Goal: Information Seeking & Learning: Check status

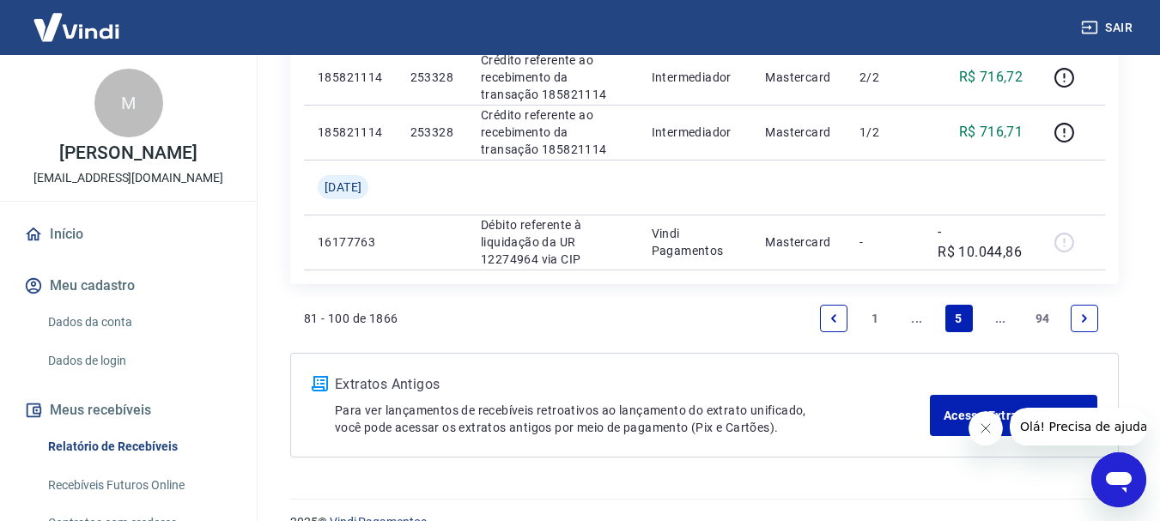
scroll to position [1431, 0]
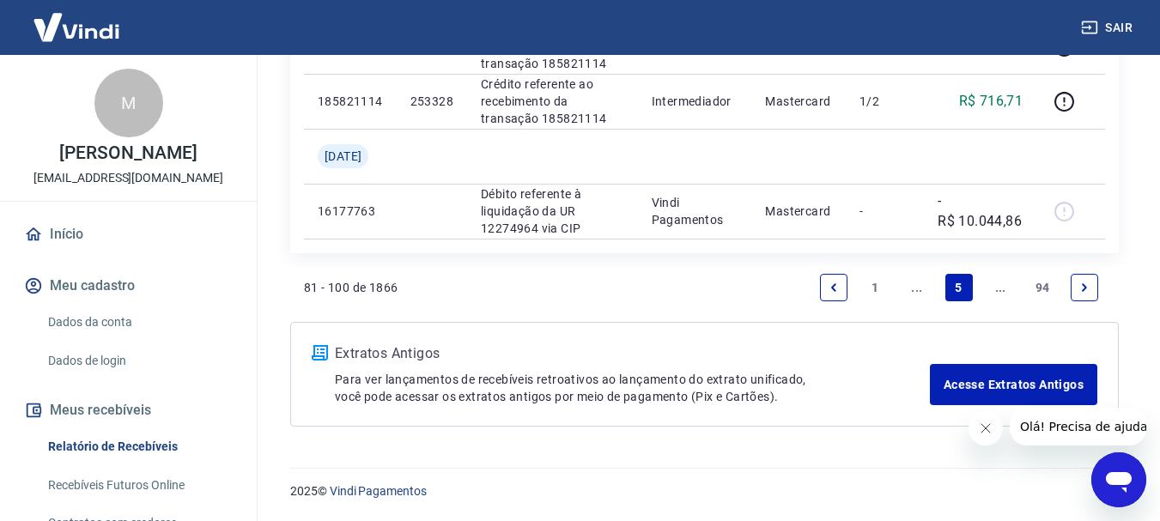
click at [918, 297] on link "..." at bounding box center [916, 287] width 27 height 27
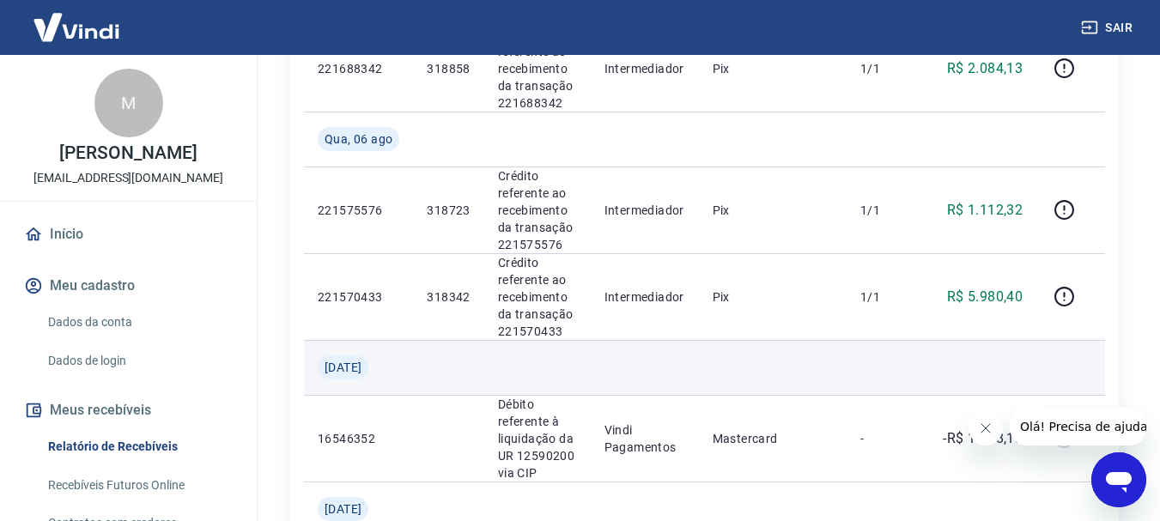
scroll to position [858, 0]
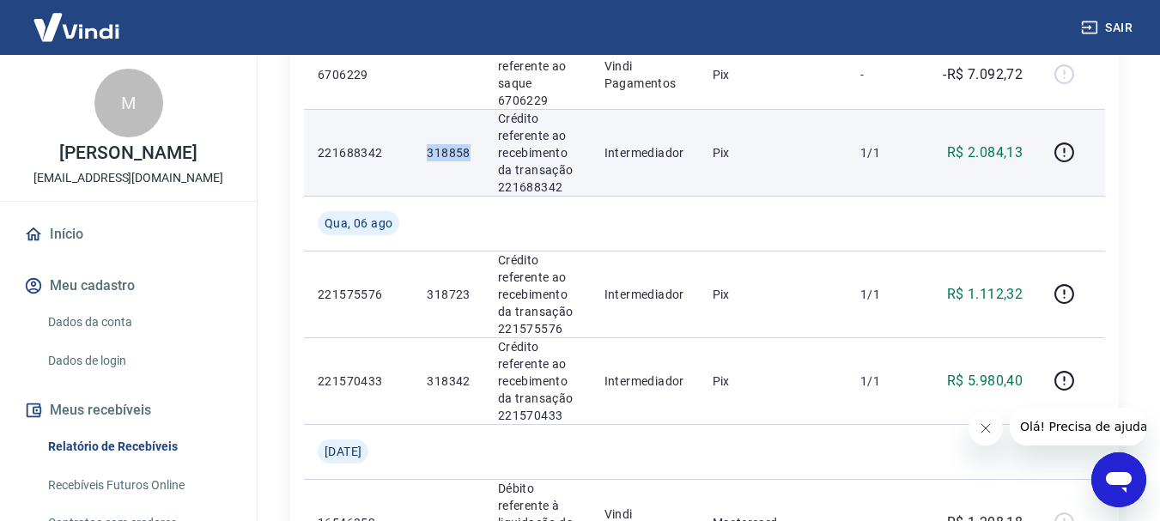
drag, startPoint x: 422, startPoint y: 154, endPoint x: 470, endPoint y: 159, distance: 47.5
click at [470, 159] on td "318858" at bounding box center [448, 152] width 70 height 87
copy p "318858"
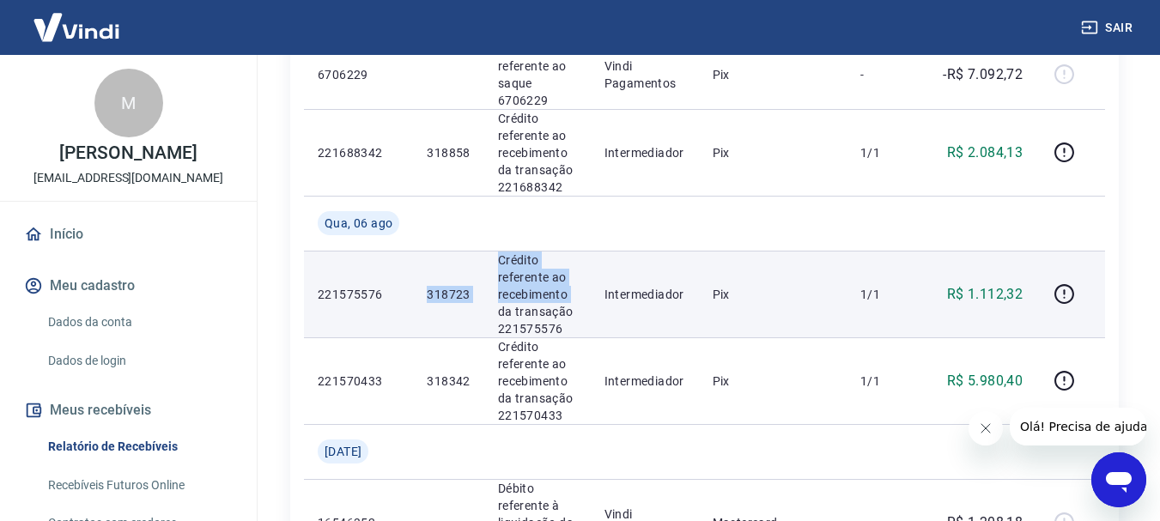
drag, startPoint x: 416, startPoint y: 305, endPoint x: 482, endPoint y: 309, distance: 65.4
click at [482, 309] on tr "221575576 318723 Crédito referente ao recebimento da transação 221575576 Interm…" at bounding box center [704, 294] width 801 height 87
copy tr "318723 [PERSON_NAME] referente ao recebimento"
click at [396, 260] on td "221575576" at bounding box center [358, 294] width 109 height 87
drag, startPoint x: 427, startPoint y: 286, endPoint x: 470, endPoint y: 300, distance: 45.1
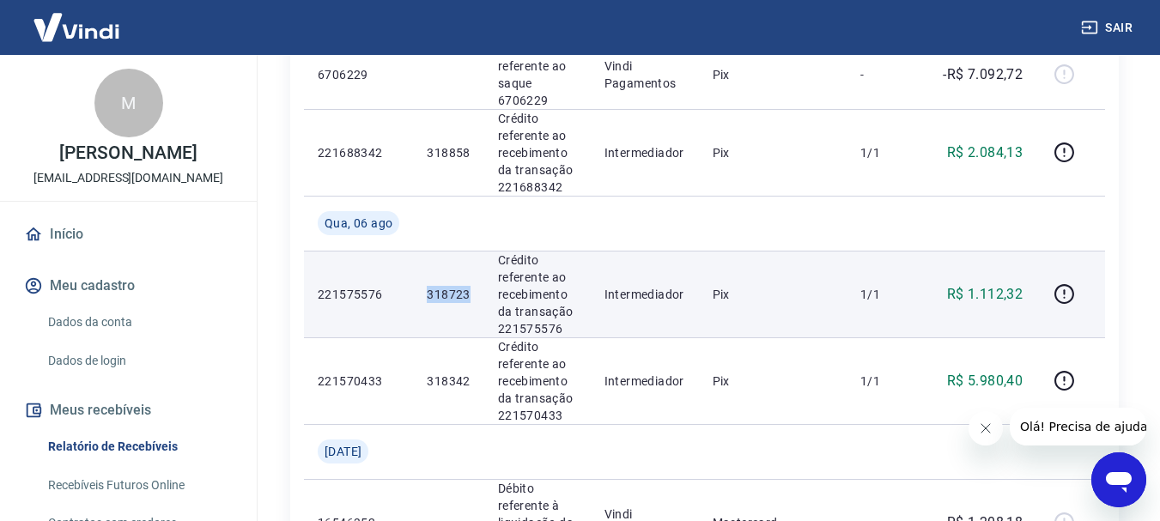
click at [470, 300] on td "318723" at bounding box center [448, 294] width 70 height 87
copy p "318723"
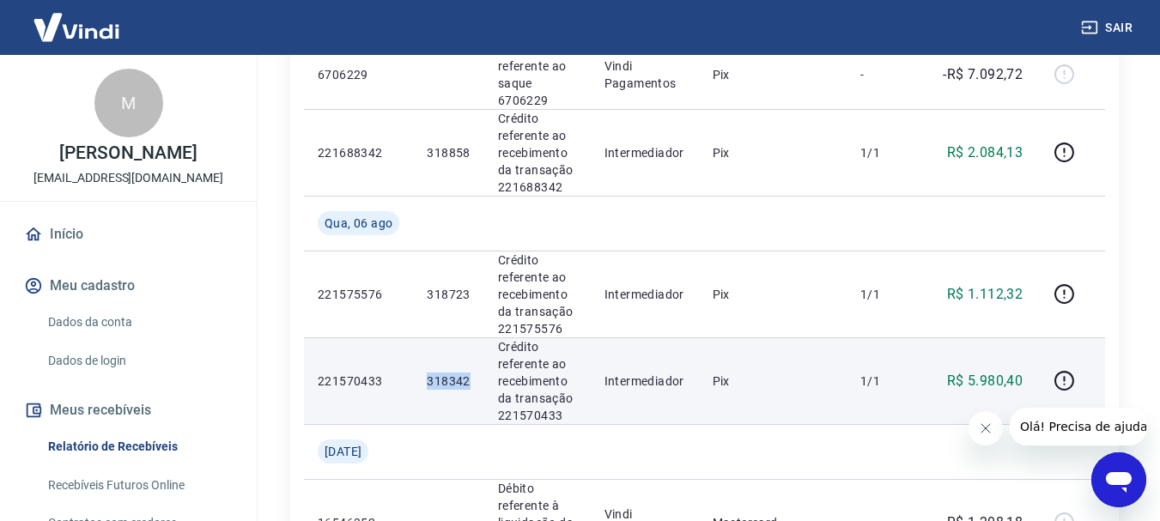
drag, startPoint x: 421, startPoint y: 376, endPoint x: 470, endPoint y: 378, distance: 49.0
click at [470, 378] on td "318342" at bounding box center [448, 380] width 70 height 87
copy p "318342"
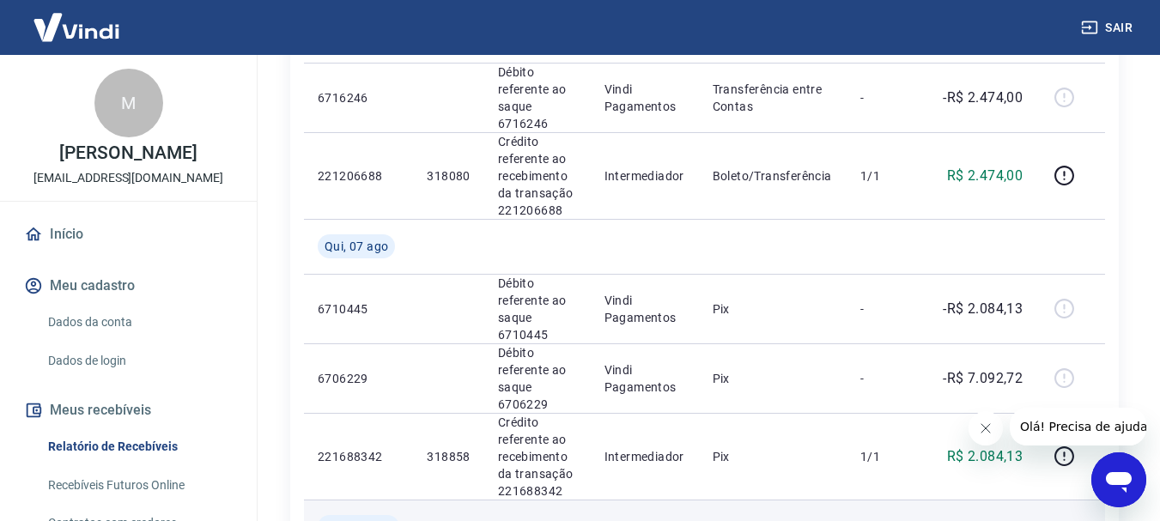
scroll to position [515, 0]
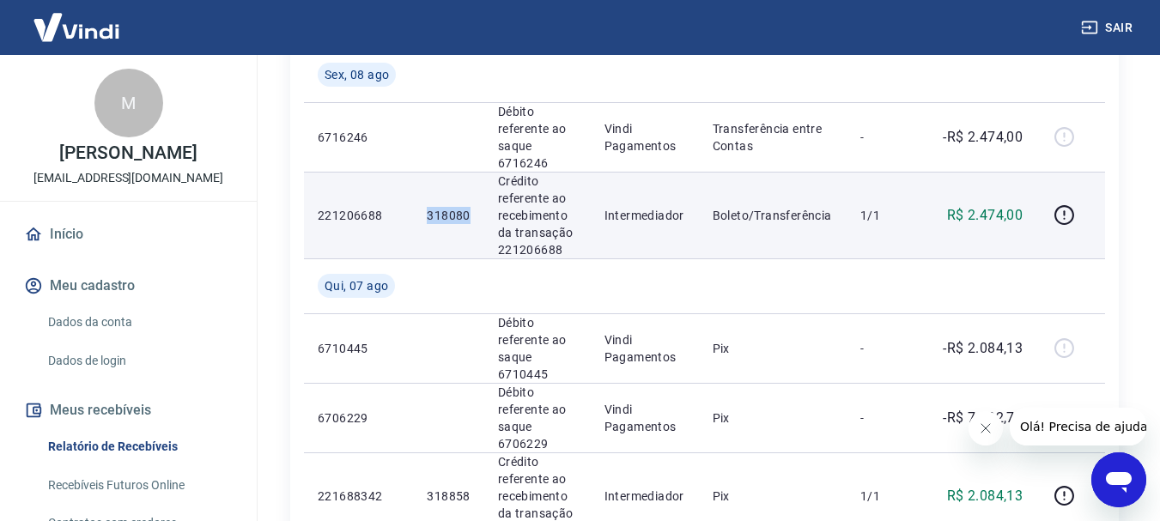
drag, startPoint x: 423, startPoint y: 211, endPoint x: 470, endPoint y: 217, distance: 47.6
click at [470, 217] on td "318080" at bounding box center [448, 215] width 70 height 87
copy p "318080"
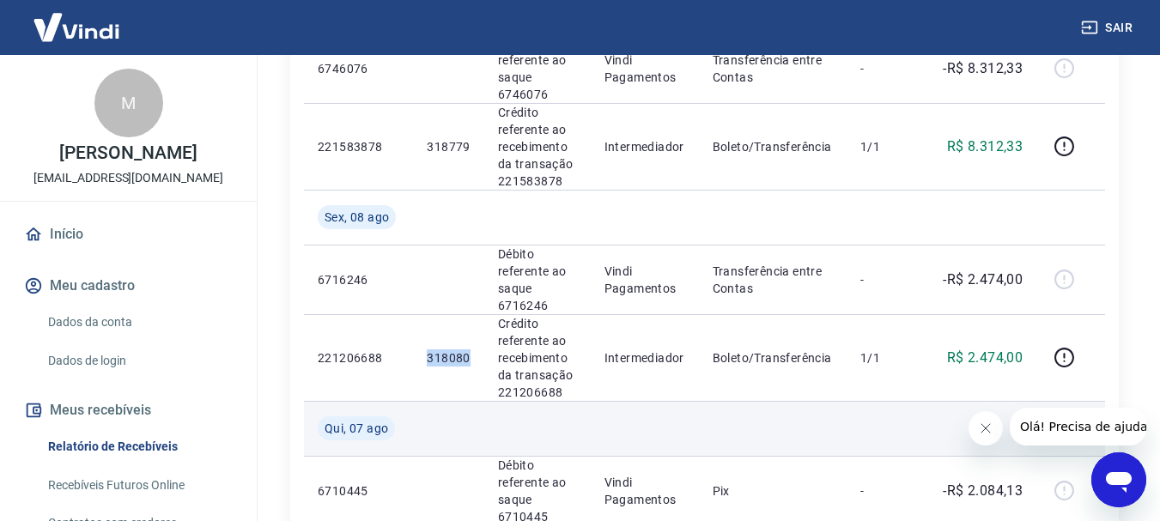
scroll to position [343, 0]
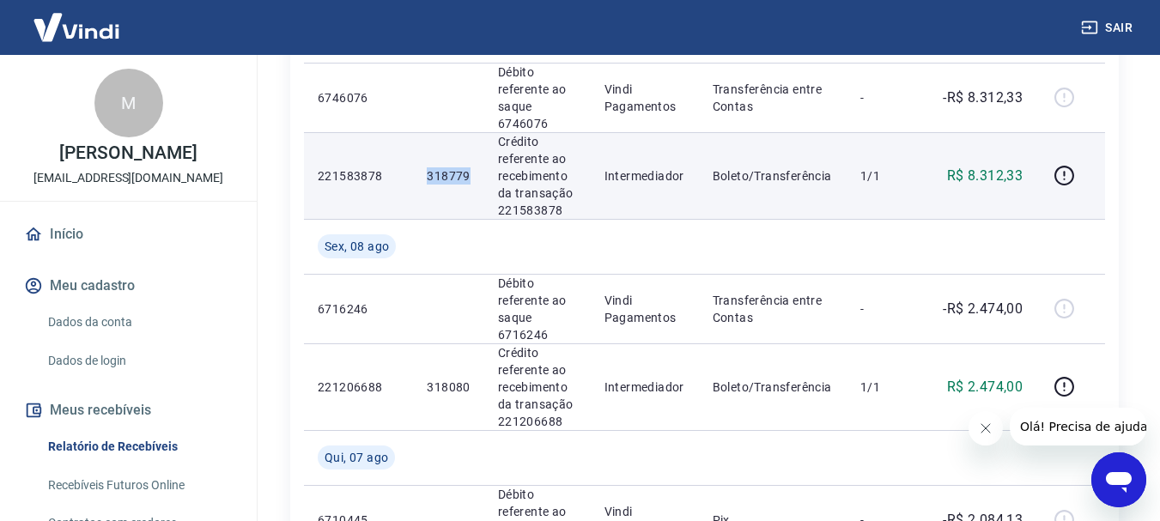
drag, startPoint x: 441, startPoint y: 173, endPoint x: 473, endPoint y: 171, distance: 31.9
click at [473, 171] on tr "221583878 318779 Crédito referente ao recebimento da transação 221583878 Interm…" at bounding box center [704, 175] width 801 height 87
copy tr "318779"
click at [457, 200] on td "318779" at bounding box center [448, 175] width 70 height 87
drag, startPoint x: 429, startPoint y: 179, endPoint x: 465, endPoint y: 173, distance: 36.5
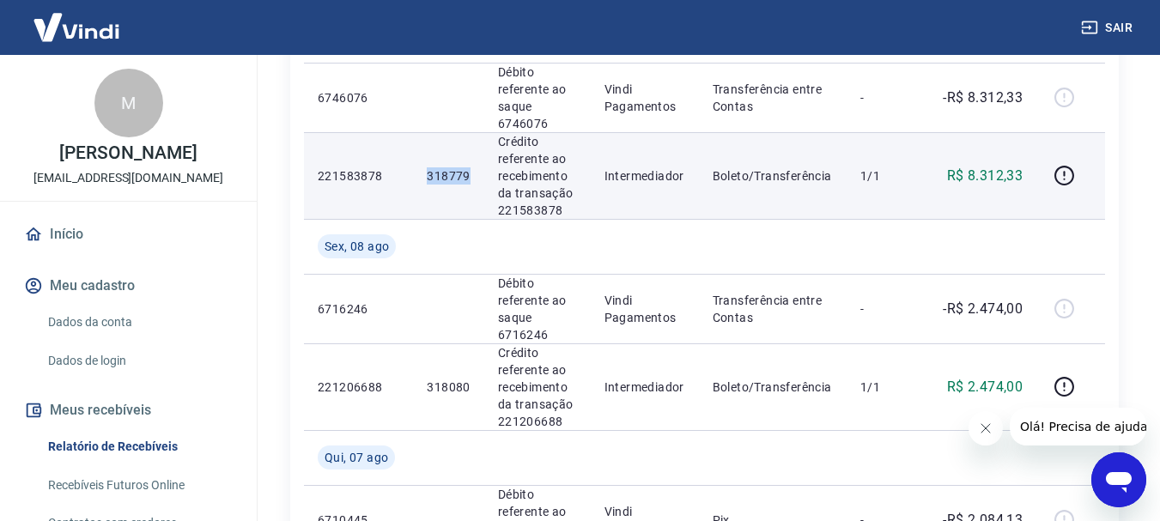
click at [465, 173] on p "318779" at bounding box center [448, 175] width 43 height 17
copy p "318779"
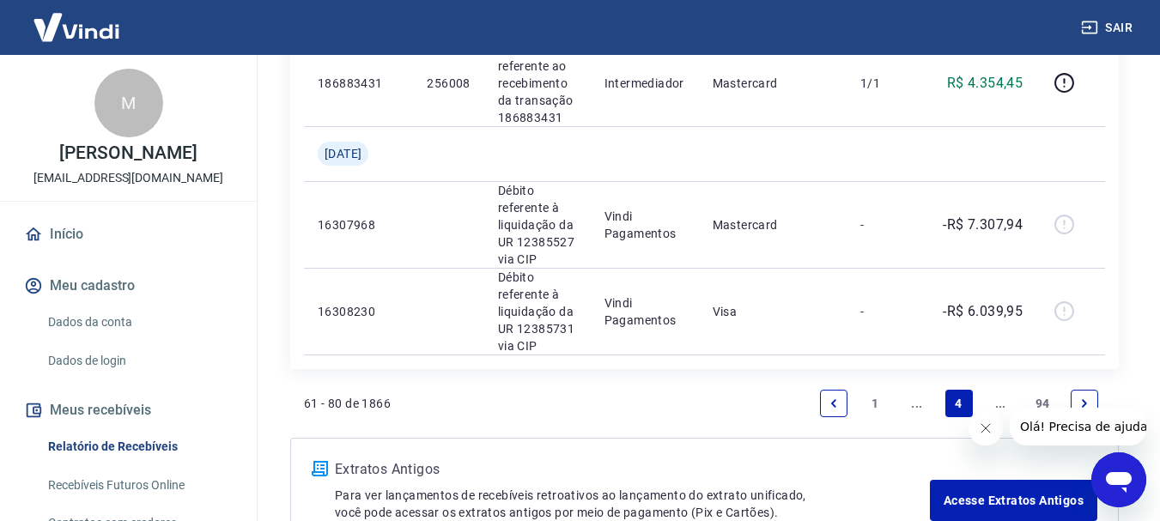
scroll to position [2327, 0]
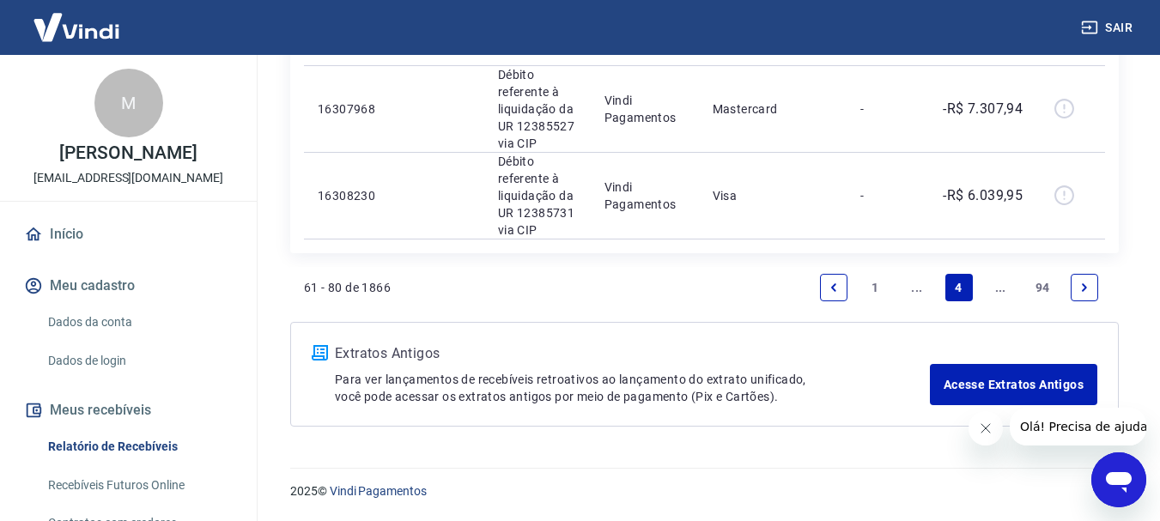
click at [917, 294] on link "..." at bounding box center [916, 287] width 27 height 27
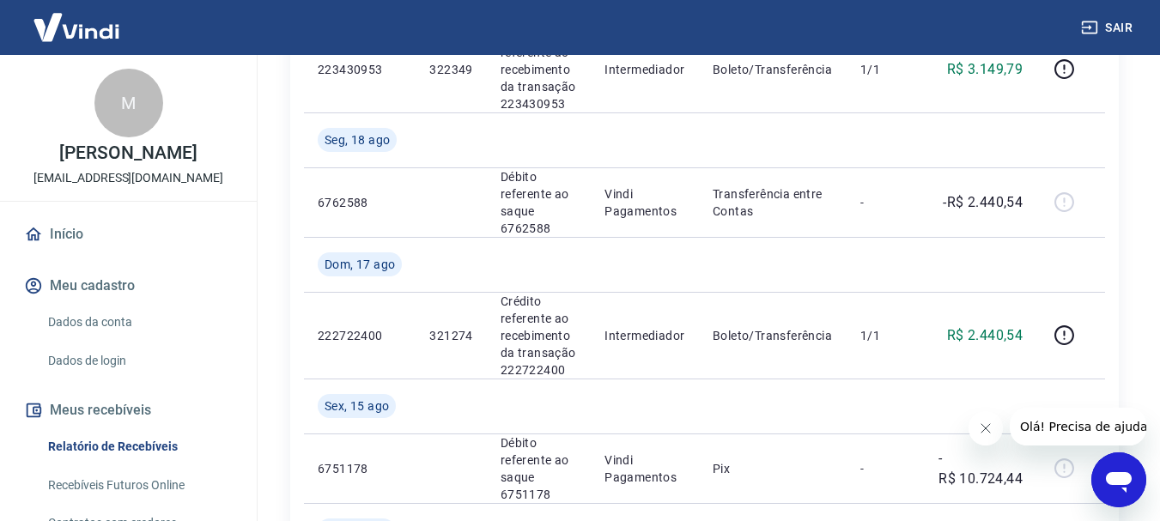
scroll to position [2317, 0]
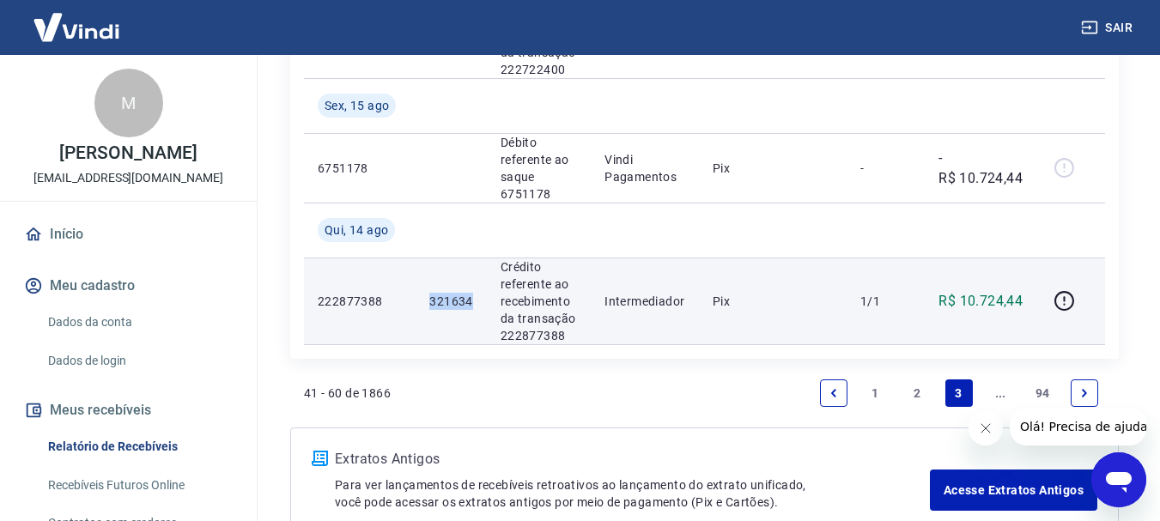
drag, startPoint x: 423, startPoint y: 300, endPoint x: 471, endPoint y: 297, distance: 48.1
click at [471, 297] on td "321634" at bounding box center [450, 300] width 70 height 87
copy p "321634"
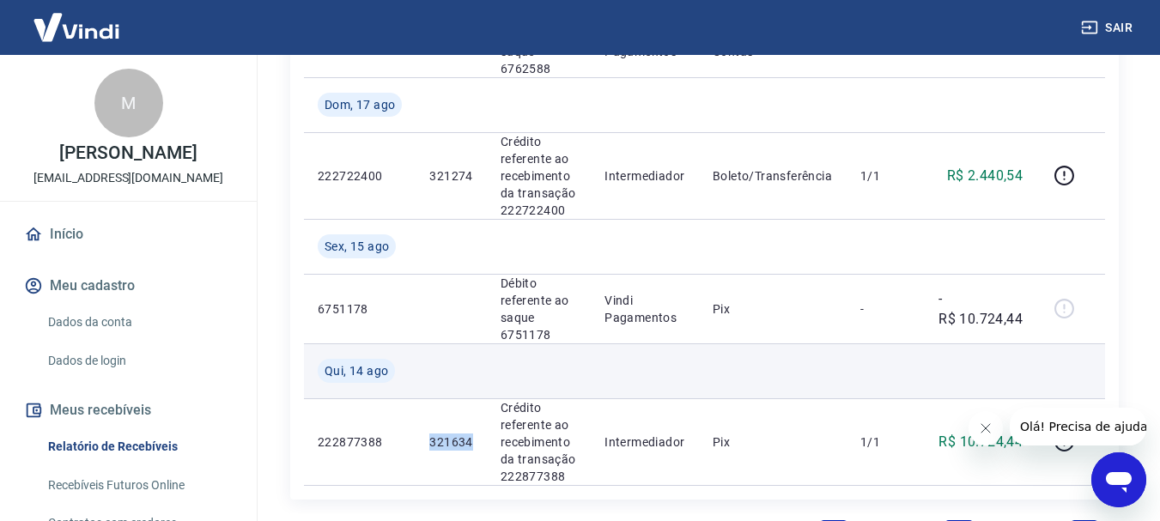
scroll to position [2146, 0]
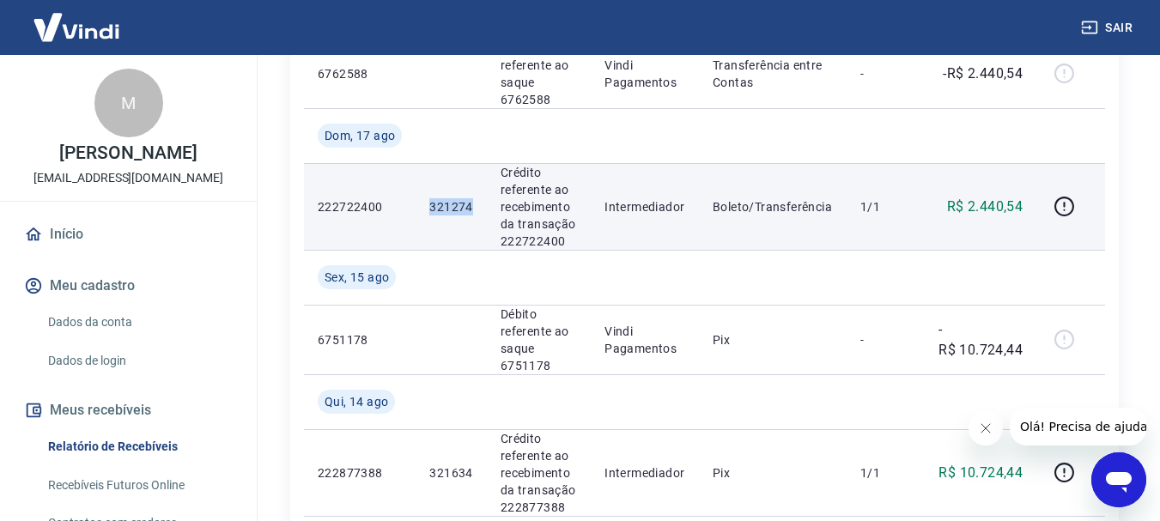
drag, startPoint x: 445, startPoint y: 198, endPoint x: 479, endPoint y: 200, distance: 33.5
click at [479, 200] on td "321274" at bounding box center [450, 206] width 70 height 87
copy p "321274"
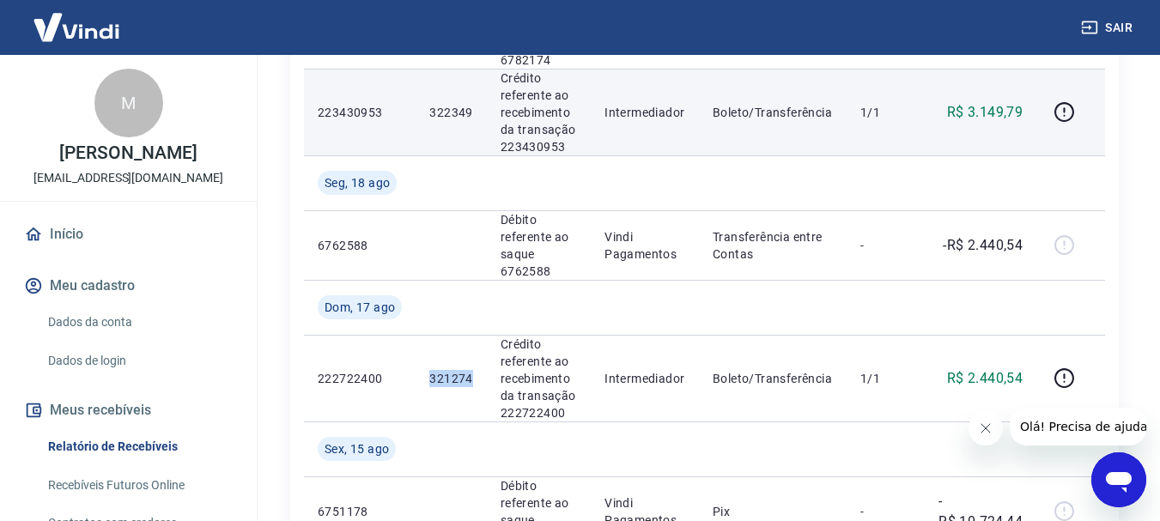
scroll to position [1888, 0]
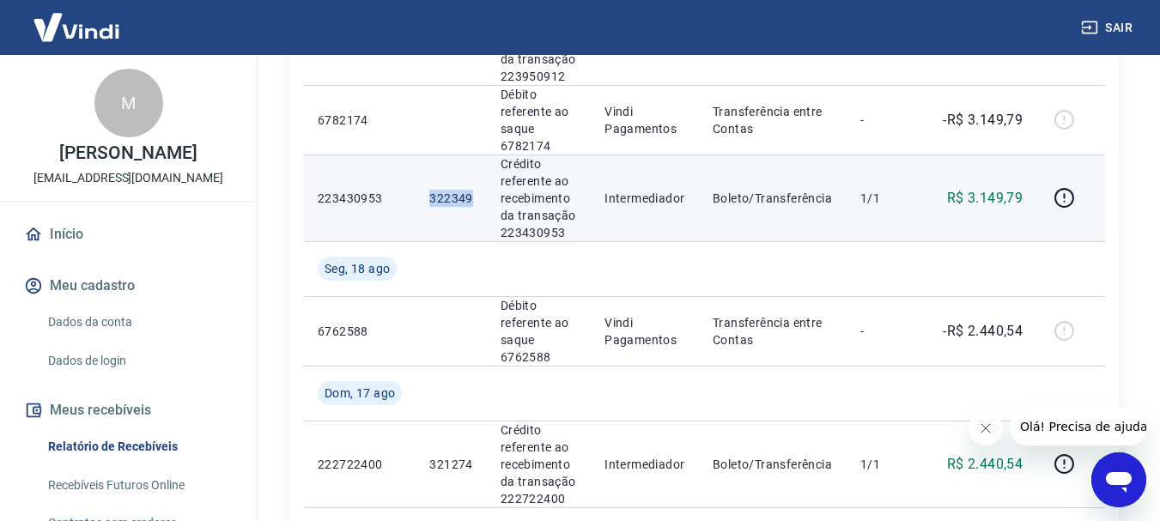
drag, startPoint x: 432, startPoint y: 200, endPoint x: 473, endPoint y: 197, distance: 41.3
click at [473, 197] on td "322349" at bounding box center [450, 197] width 70 height 87
copy p "322349"
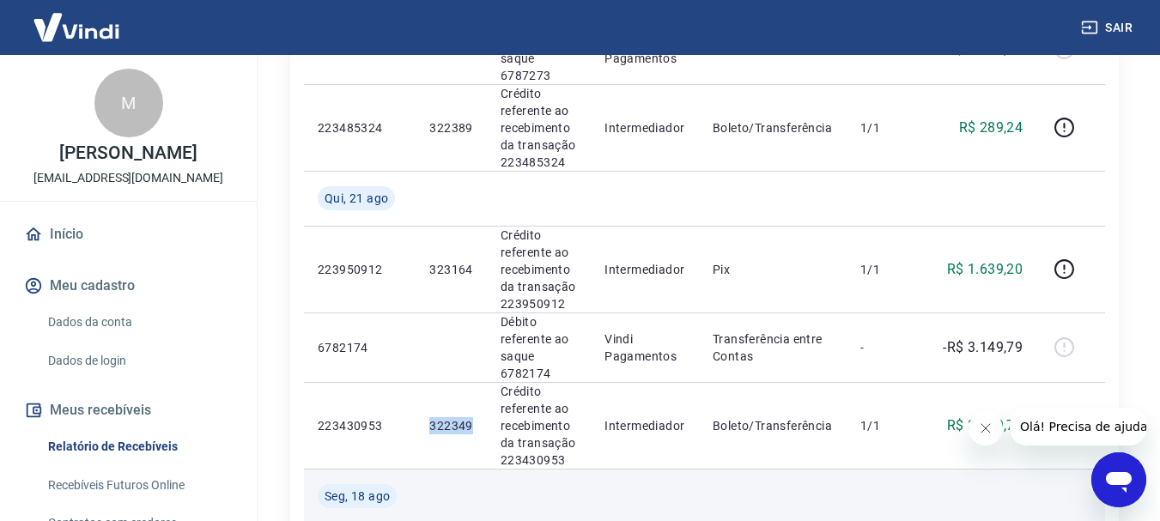
scroll to position [1631, 0]
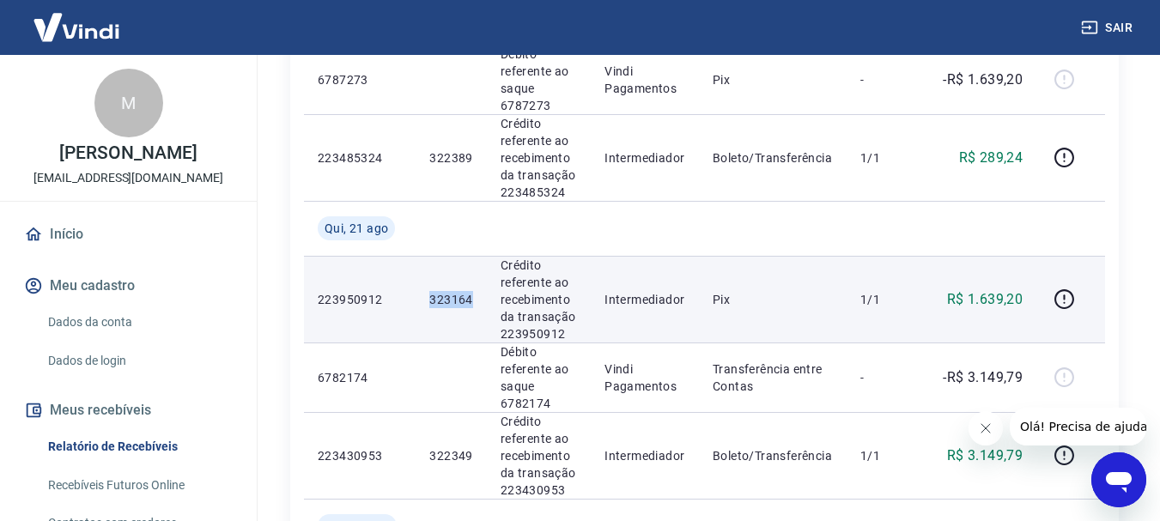
drag, startPoint x: 428, startPoint y: 294, endPoint x: 473, endPoint y: 296, distance: 44.7
click at [473, 296] on td "323164" at bounding box center [450, 299] width 70 height 87
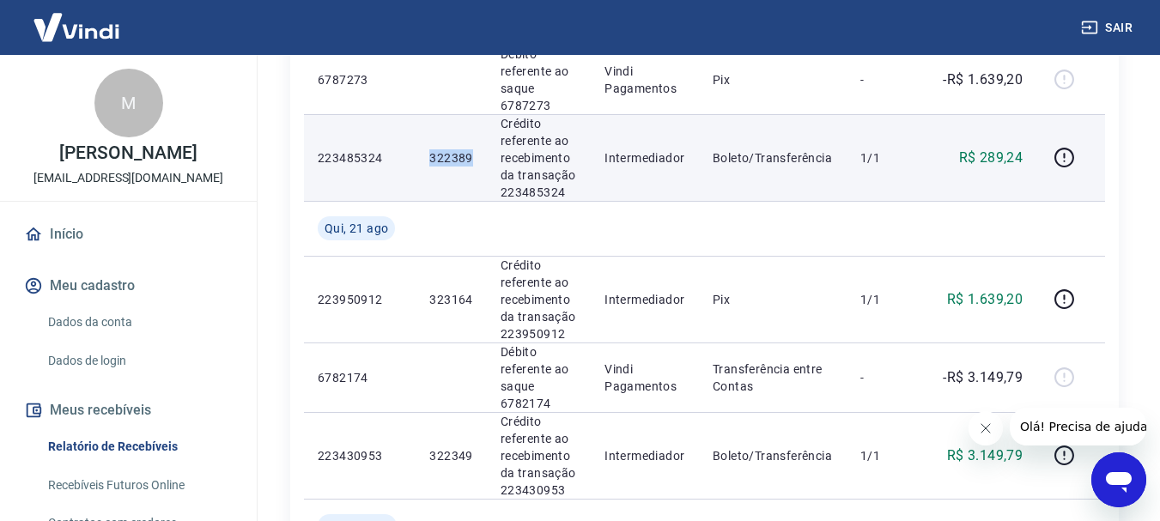
drag, startPoint x: 427, startPoint y: 159, endPoint x: 473, endPoint y: 164, distance: 46.6
click at [473, 164] on td "322389" at bounding box center [450, 157] width 70 height 87
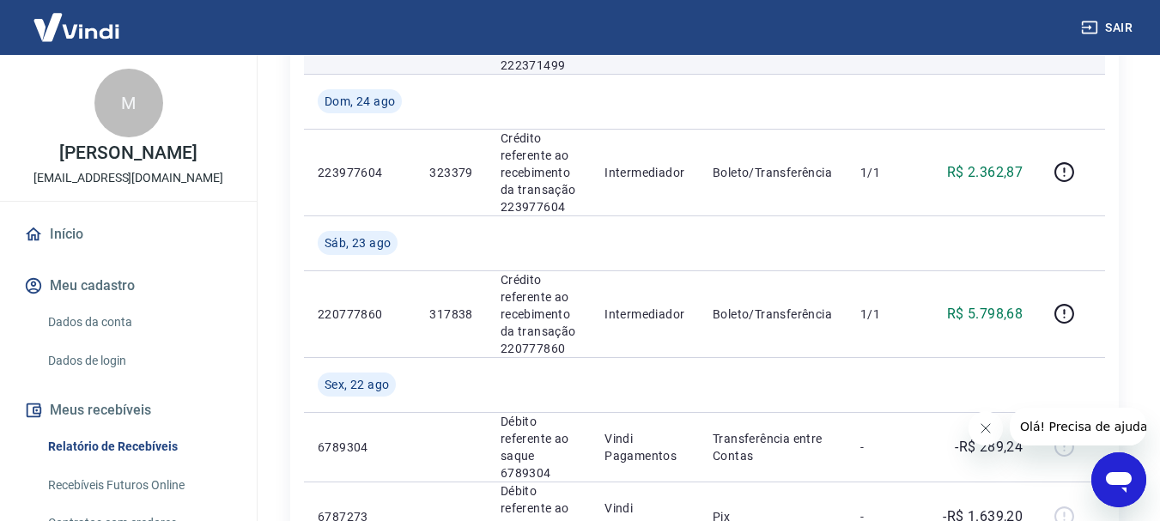
scroll to position [1202, 0]
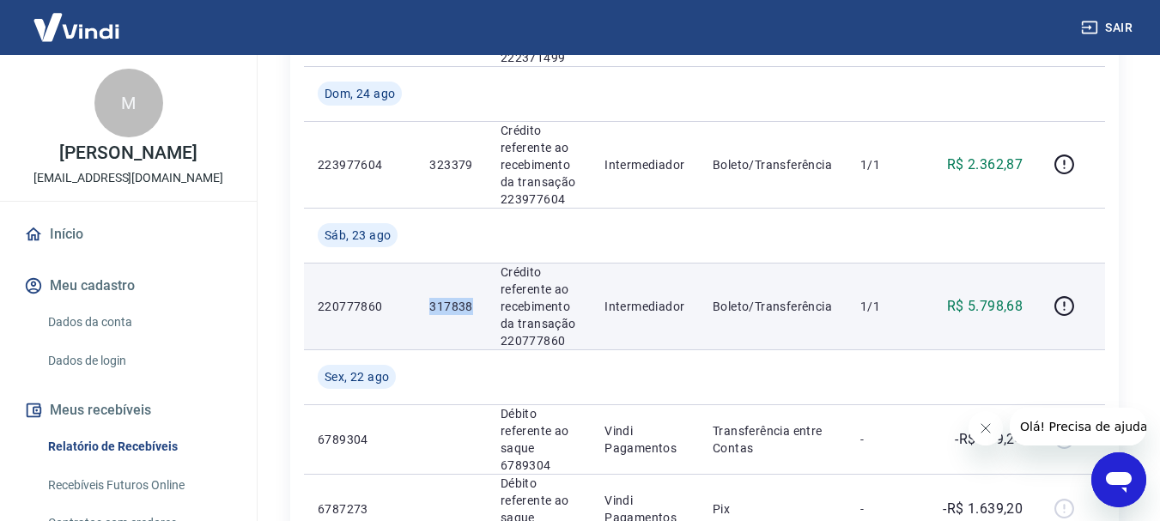
drag, startPoint x: 420, startPoint y: 305, endPoint x: 476, endPoint y: 308, distance: 55.9
click at [476, 308] on td "317838" at bounding box center [450, 306] width 70 height 87
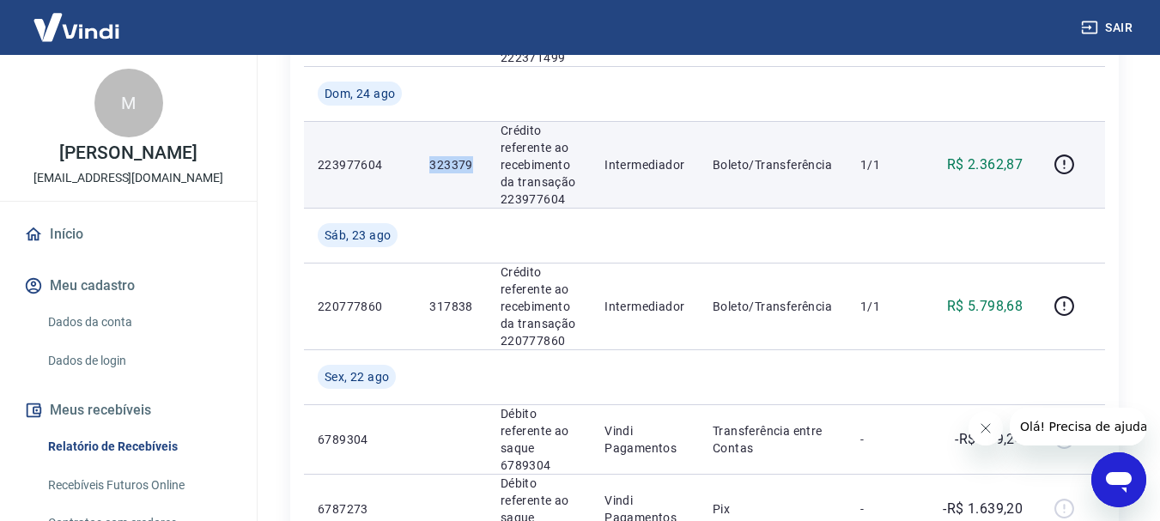
drag, startPoint x: 429, startPoint y: 164, endPoint x: 476, endPoint y: 165, distance: 47.2
click at [476, 165] on td "323379" at bounding box center [450, 164] width 70 height 87
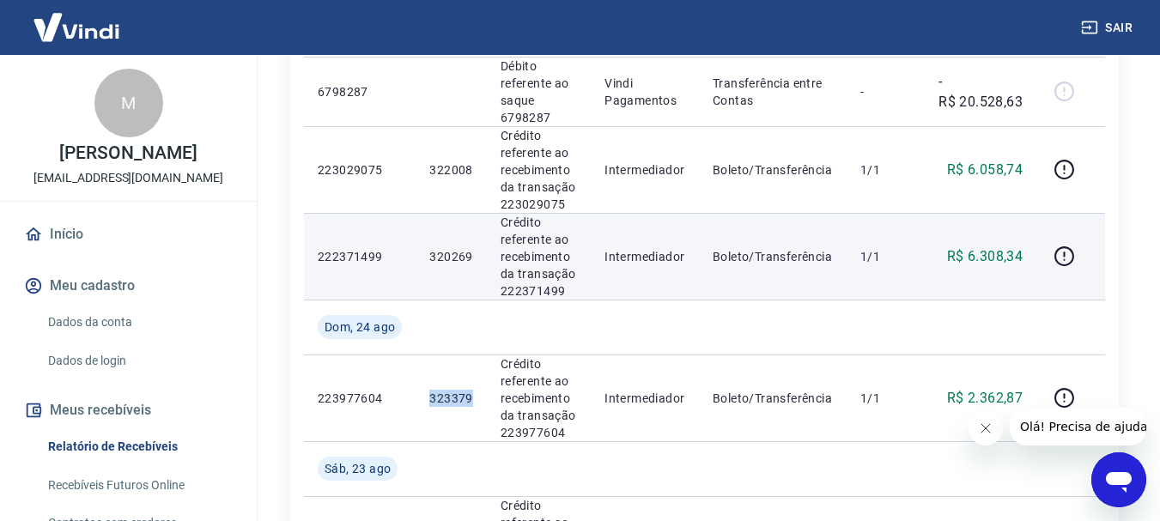
scroll to position [944, 0]
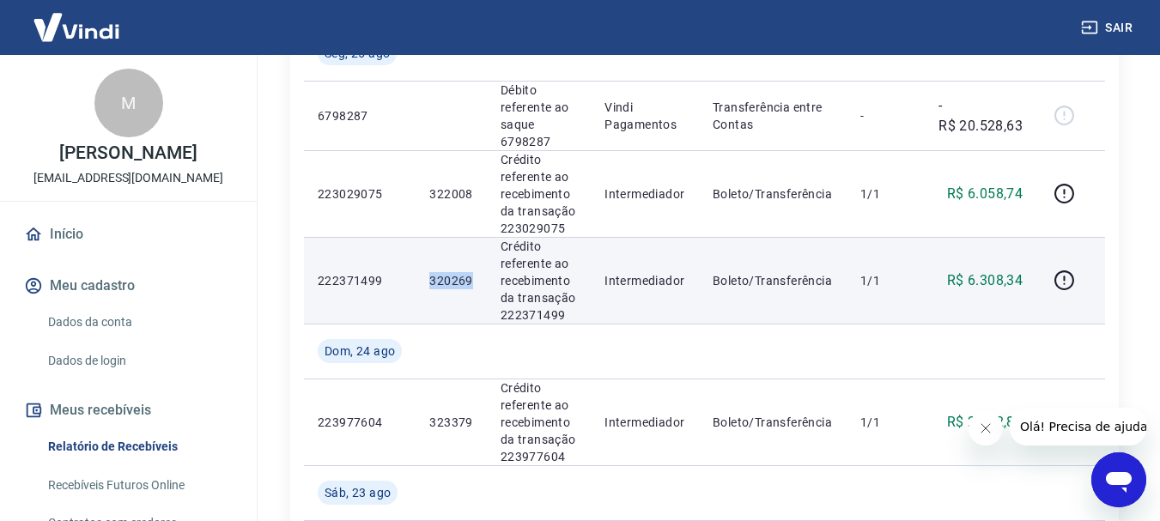
drag, startPoint x: 422, startPoint y: 272, endPoint x: 473, endPoint y: 272, distance: 50.6
click at [473, 272] on td "320269" at bounding box center [450, 280] width 70 height 87
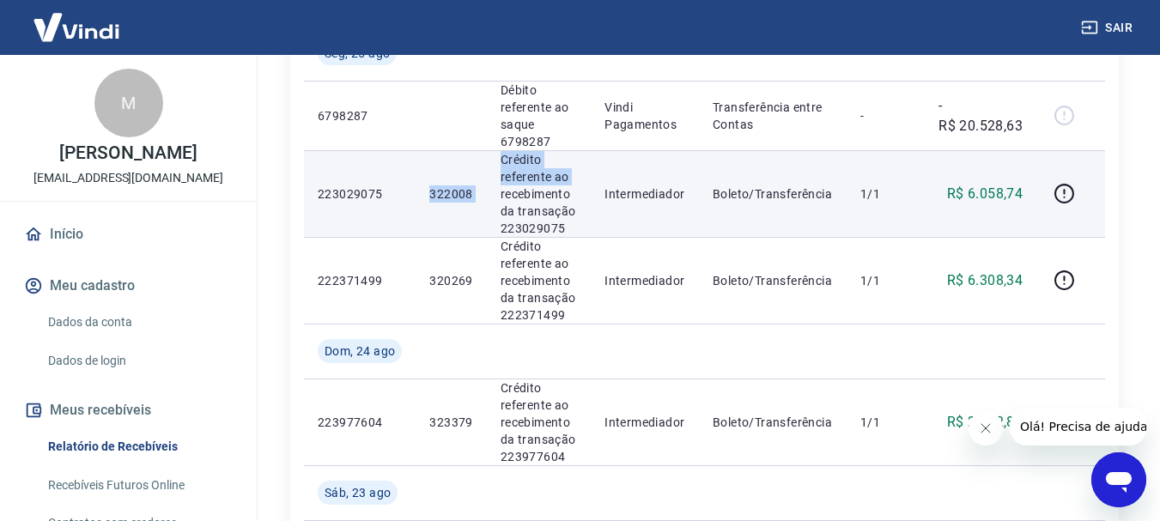
drag, startPoint x: 427, startPoint y: 191, endPoint x: 486, endPoint y: 188, distance: 58.5
click at [486, 188] on tr "223029075 322008 Crédito referente ao recebimento da transação 223029075 Interm…" at bounding box center [704, 193] width 801 height 87
click at [452, 211] on td "322008" at bounding box center [450, 193] width 70 height 87
drag, startPoint x: 429, startPoint y: 190, endPoint x: 472, endPoint y: 185, distance: 43.2
click at [472, 185] on p "322008" at bounding box center [450, 193] width 43 height 17
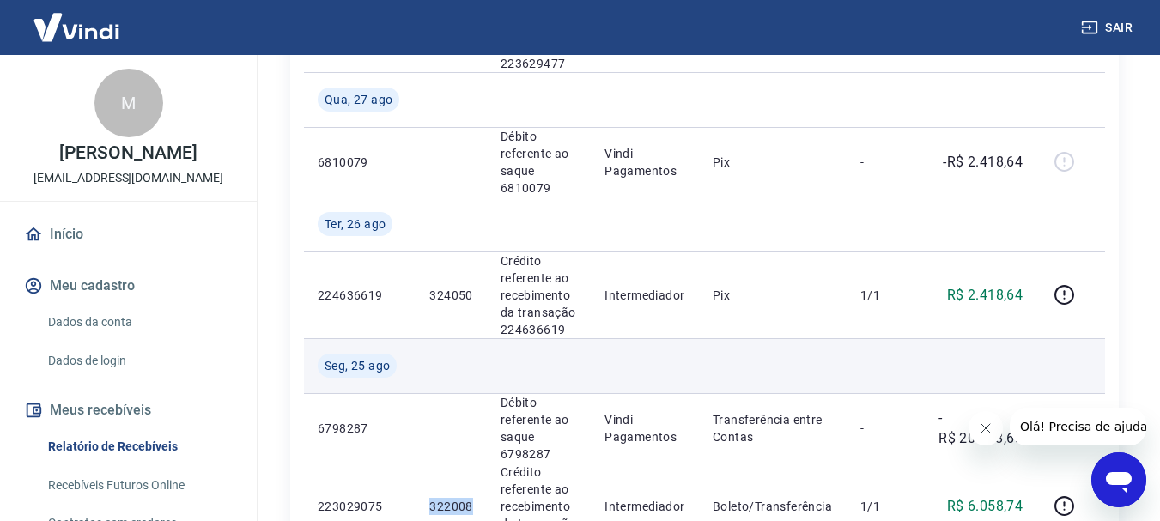
scroll to position [601, 0]
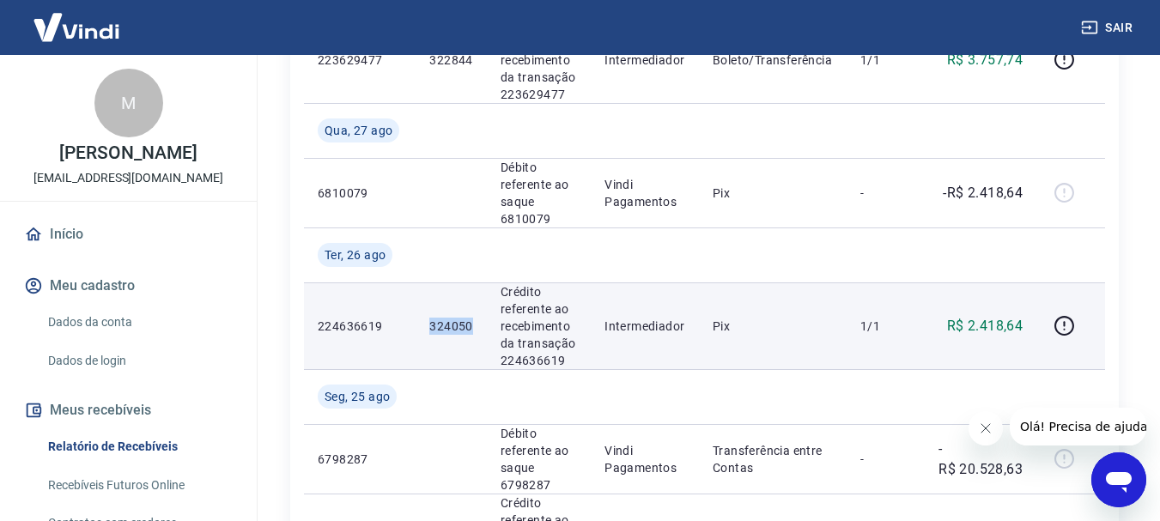
drag, startPoint x: 431, startPoint y: 322, endPoint x: 470, endPoint y: 323, distance: 39.5
click at [470, 323] on p "324050" at bounding box center [450, 326] width 43 height 17
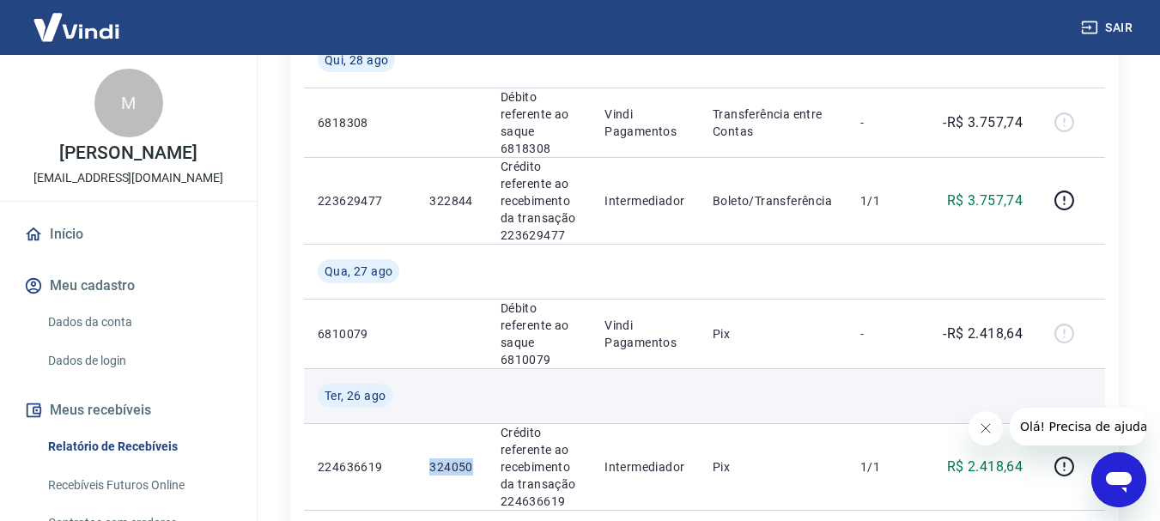
scroll to position [429, 0]
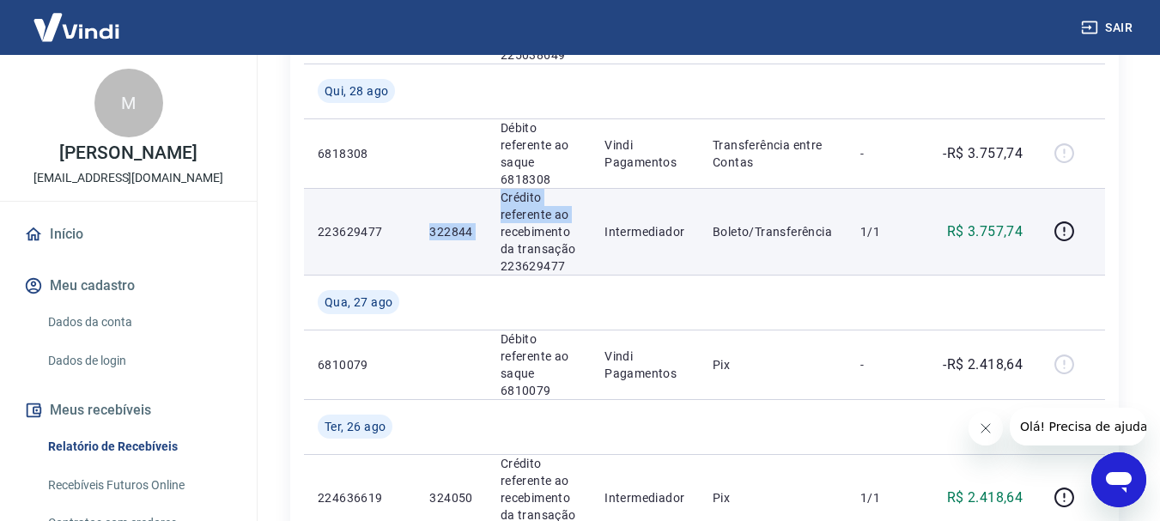
drag, startPoint x: 427, startPoint y: 229, endPoint x: 486, endPoint y: 228, distance: 58.4
click at [486, 228] on tr "223629477 322844 Crédito referente ao recebimento da transação 223629477 Interm…" at bounding box center [704, 231] width 801 height 87
click at [421, 222] on td "322844" at bounding box center [450, 231] width 70 height 87
drag, startPoint x: 426, startPoint y: 233, endPoint x: 474, endPoint y: 239, distance: 48.6
click at [474, 239] on td "322844" at bounding box center [450, 231] width 70 height 87
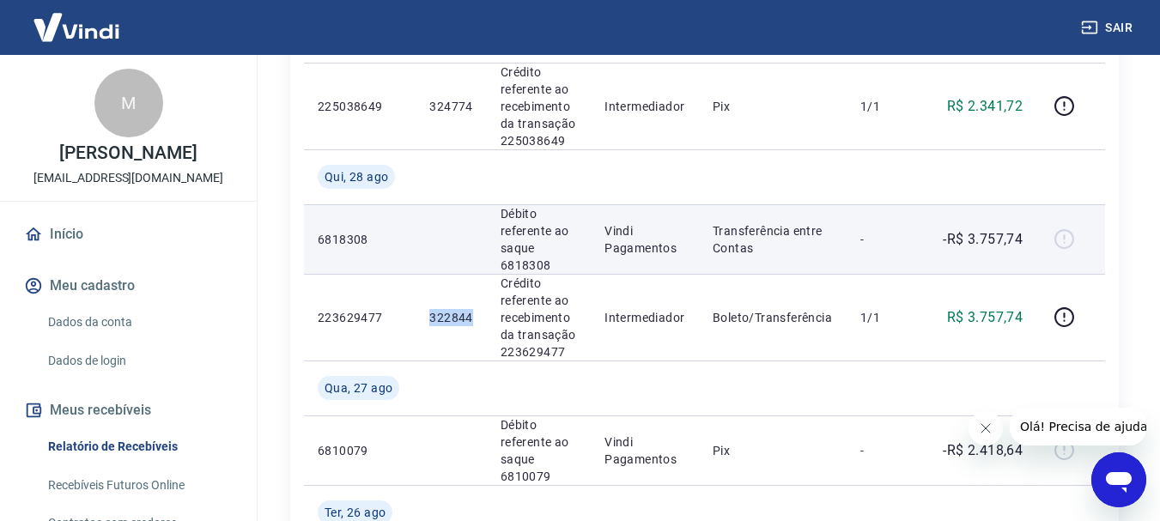
scroll to position [257, 0]
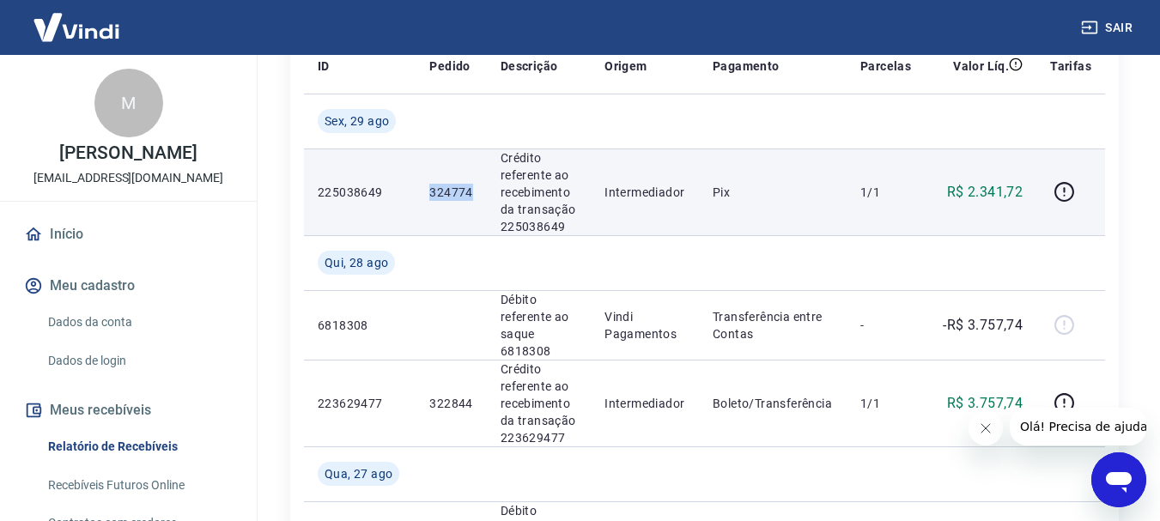
drag, startPoint x: 422, startPoint y: 190, endPoint x: 473, endPoint y: 197, distance: 51.1
click at [473, 197] on td "324774" at bounding box center [450, 191] width 70 height 87
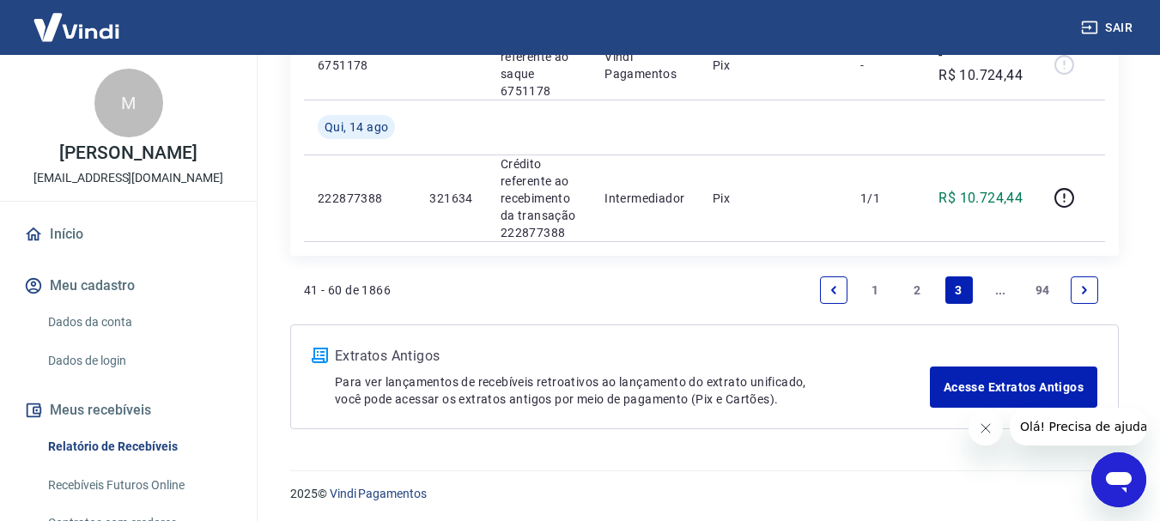
scroll to position [2423, 0]
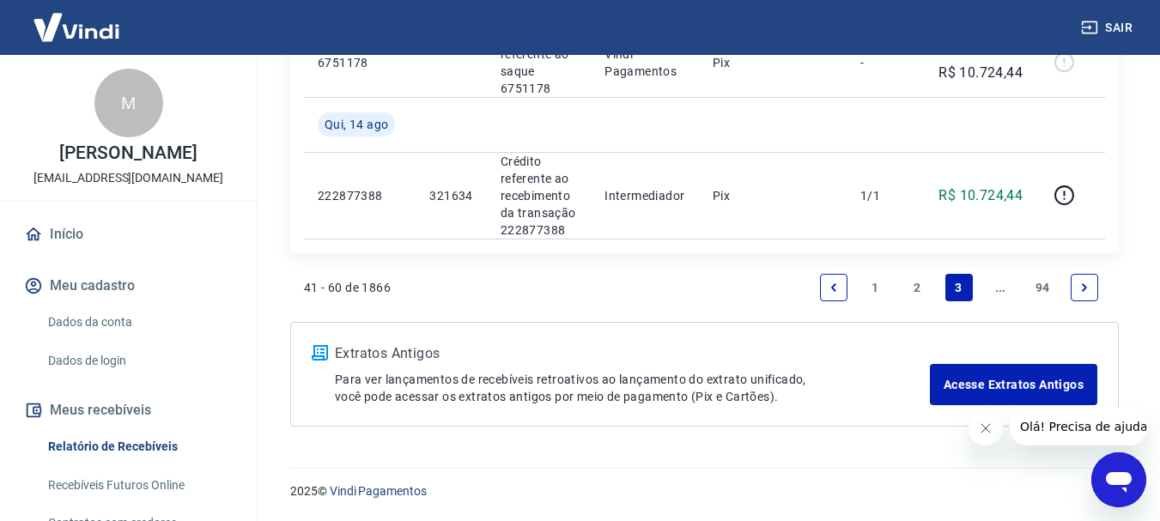
click at [913, 292] on link "2" at bounding box center [916, 287] width 27 height 27
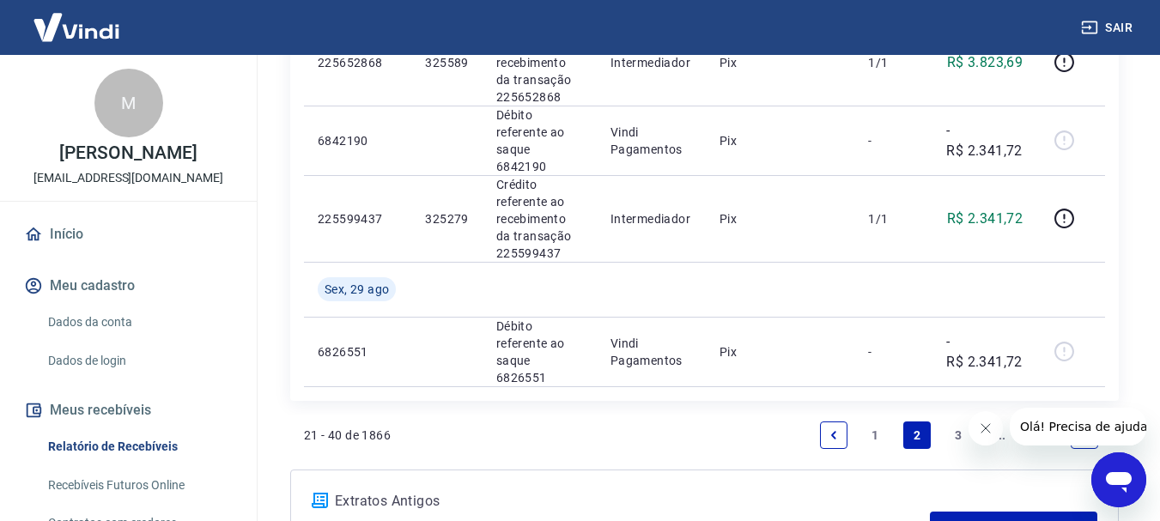
scroll to position [1899, 0]
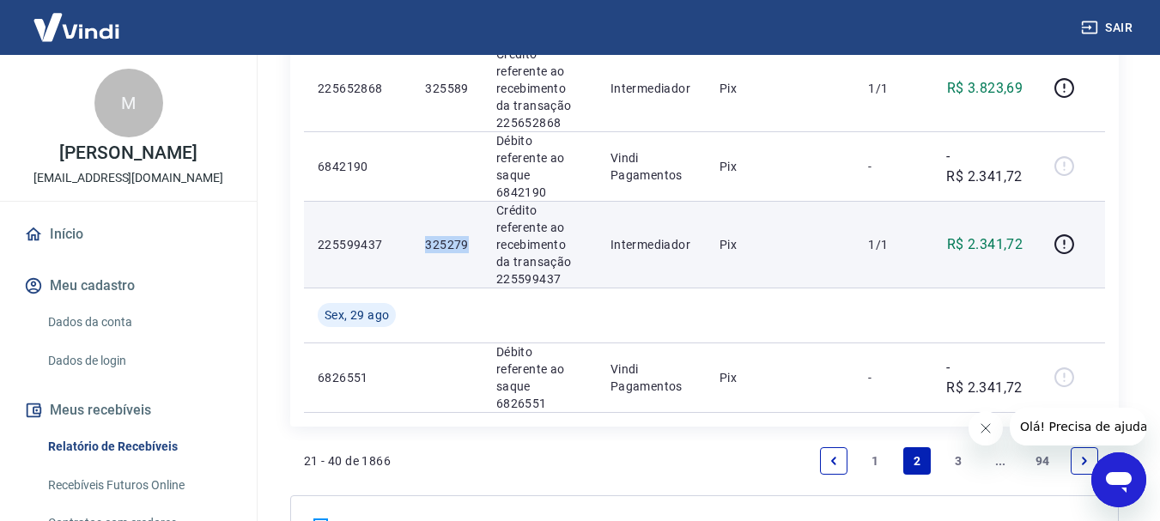
drag, startPoint x: 427, startPoint y: 169, endPoint x: 470, endPoint y: 167, distance: 43.8
click at [470, 201] on td "325279" at bounding box center [446, 244] width 70 height 87
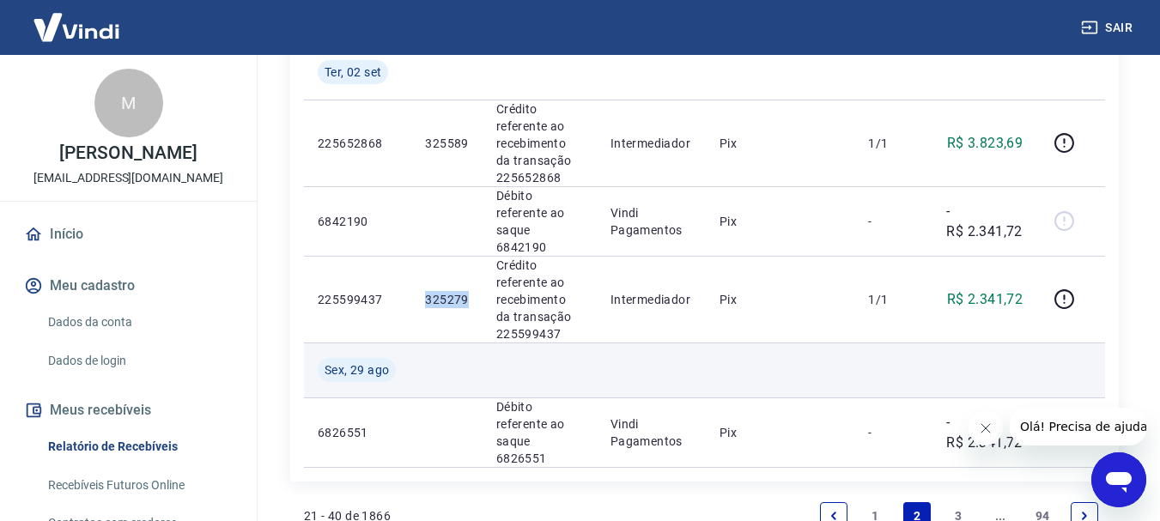
scroll to position [1814, 0]
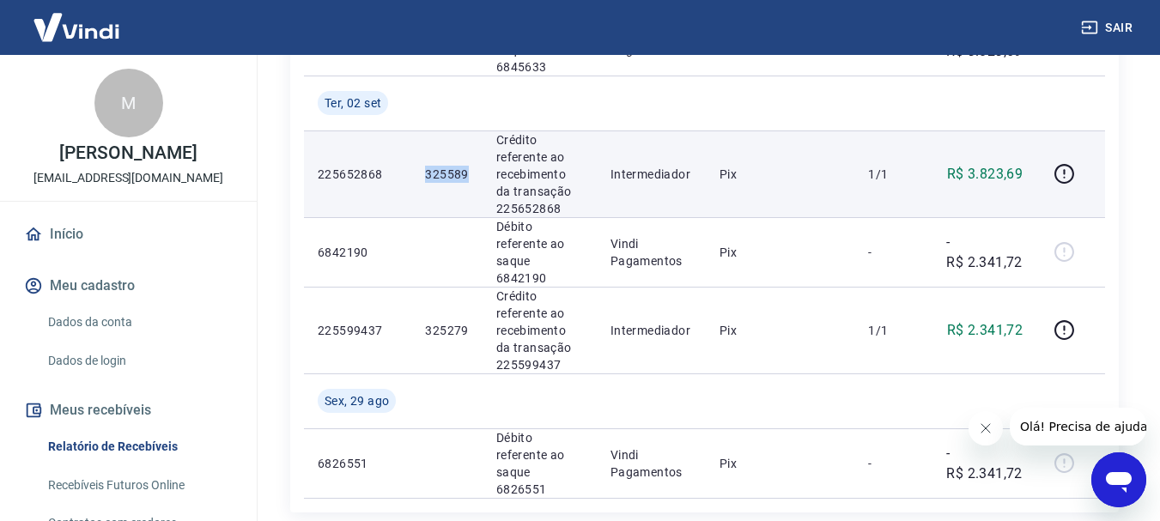
drag, startPoint x: 427, startPoint y: 112, endPoint x: 467, endPoint y: 112, distance: 39.5
click at [467, 166] on p "325589" at bounding box center [446, 174] width 43 height 17
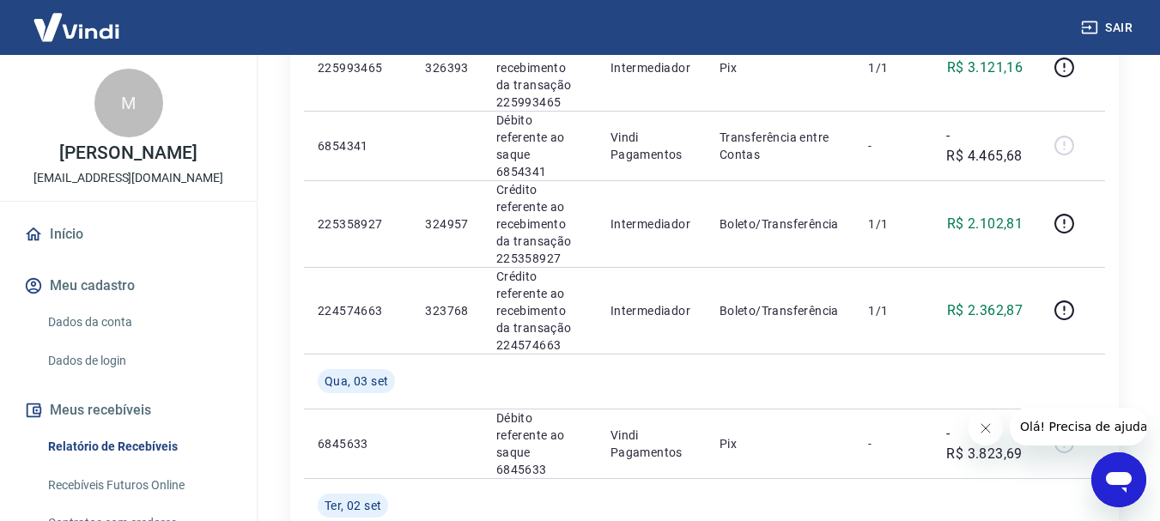
scroll to position [1384, 0]
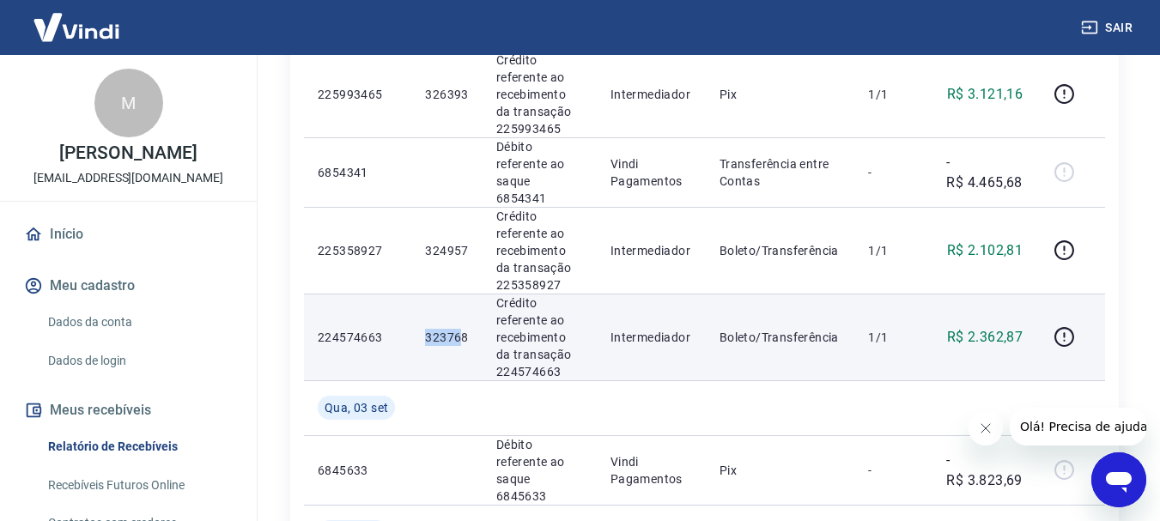
drag, startPoint x: 427, startPoint y: 292, endPoint x: 463, endPoint y: 291, distance: 36.9
click at [463, 329] on p "323768" at bounding box center [446, 337] width 43 height 17
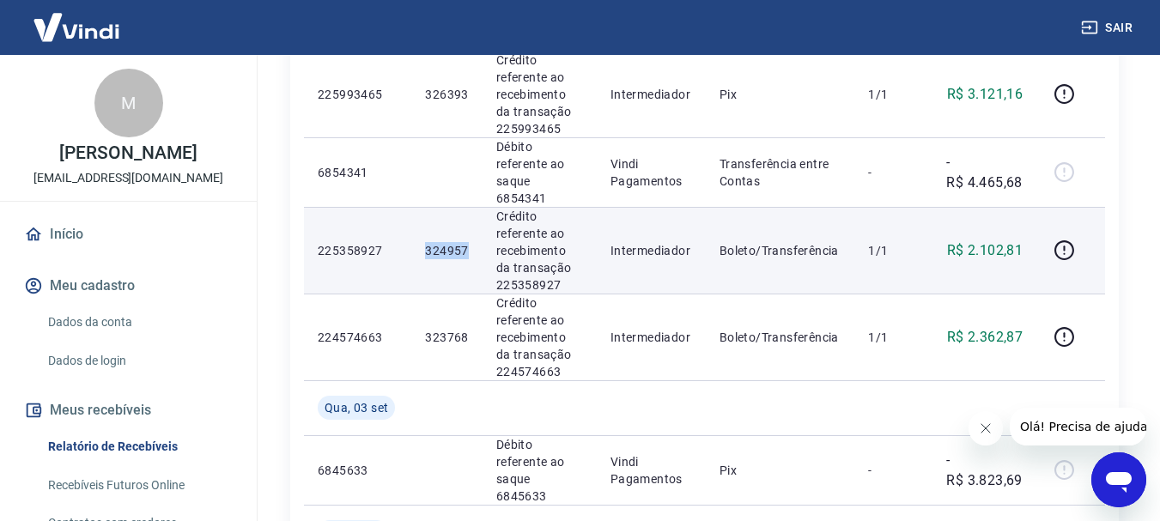
drag, startPoint x: 423, startPoint y: 194, endPoint x: 470, endPoint y: 207, distance: 48.9
click at [470, 207] on td "324957" at bounding box center [446, 250] width 70 height 87
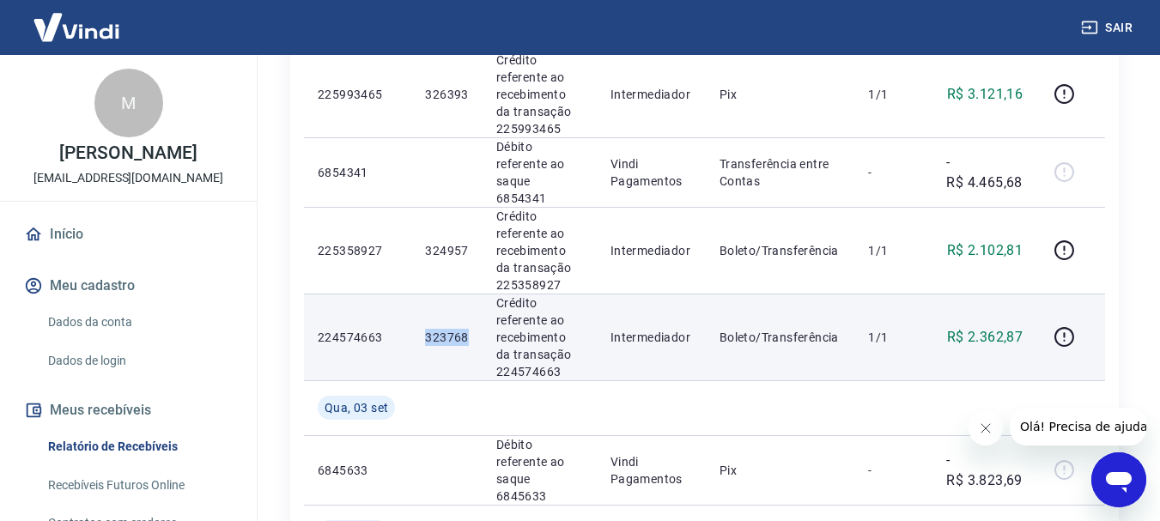
drag, startPoint x: 422, startPoint y: 292, endPoint x: 470, endPoint y: 295, distance: 47.3
click at [470, 295] on td "323768" at bounding box center [446, 337] width 70 height 87
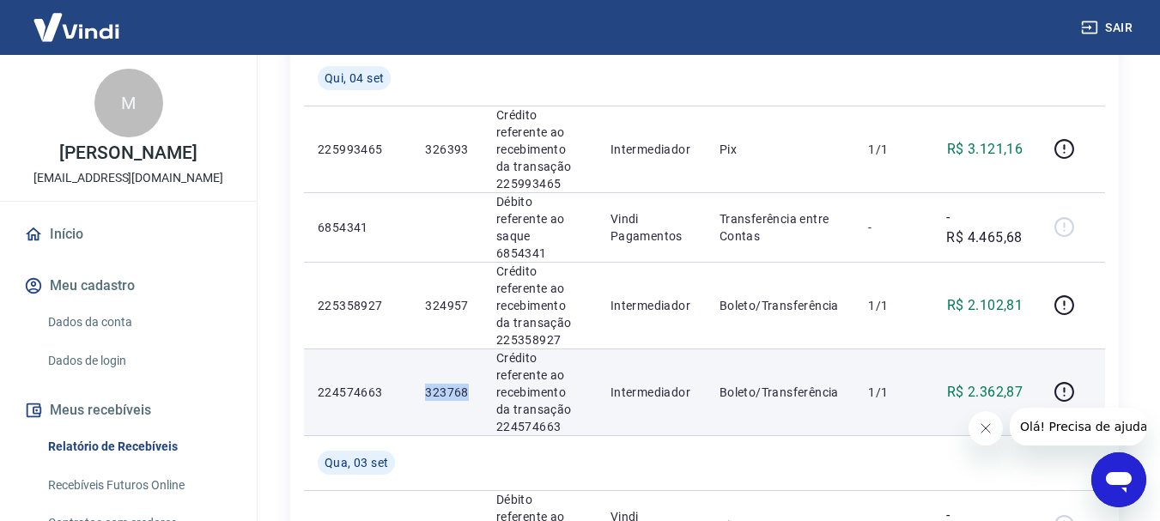
scroll to position [1299, 0]
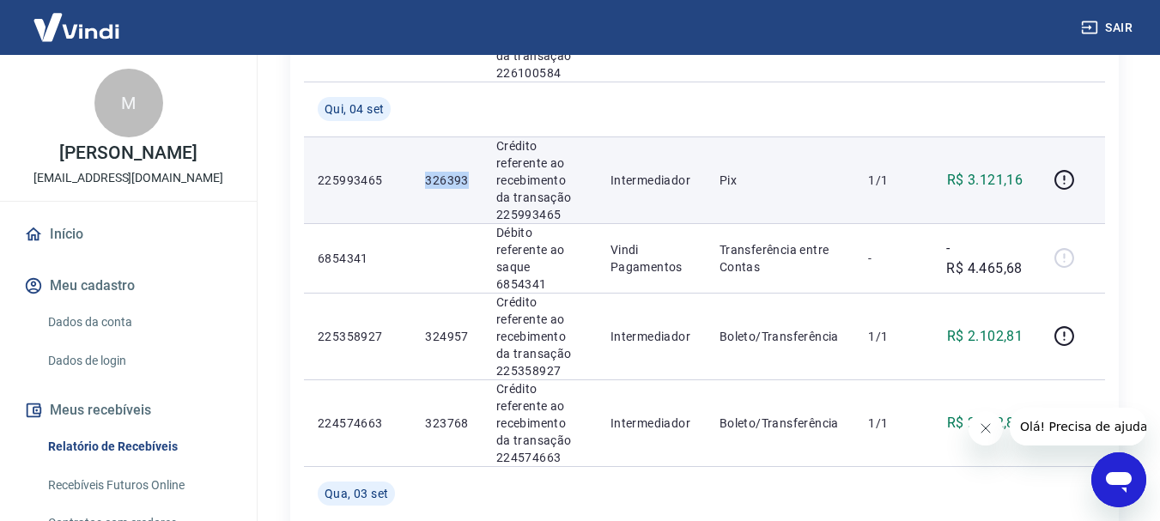
drag, startPoint x: 421, startPoint y: 152, endPoint x: 466, endPoint y: 153, distance: 44.6
click at [466, 153] on td "326393" at bounding box center [446, 179] width 70 height 87
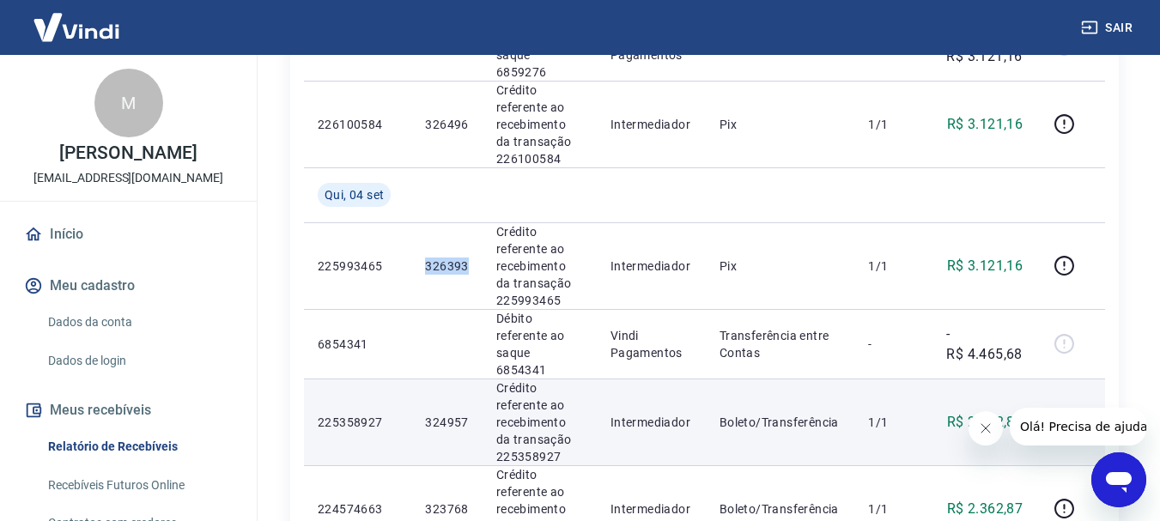
scroll to position [1127, 0]
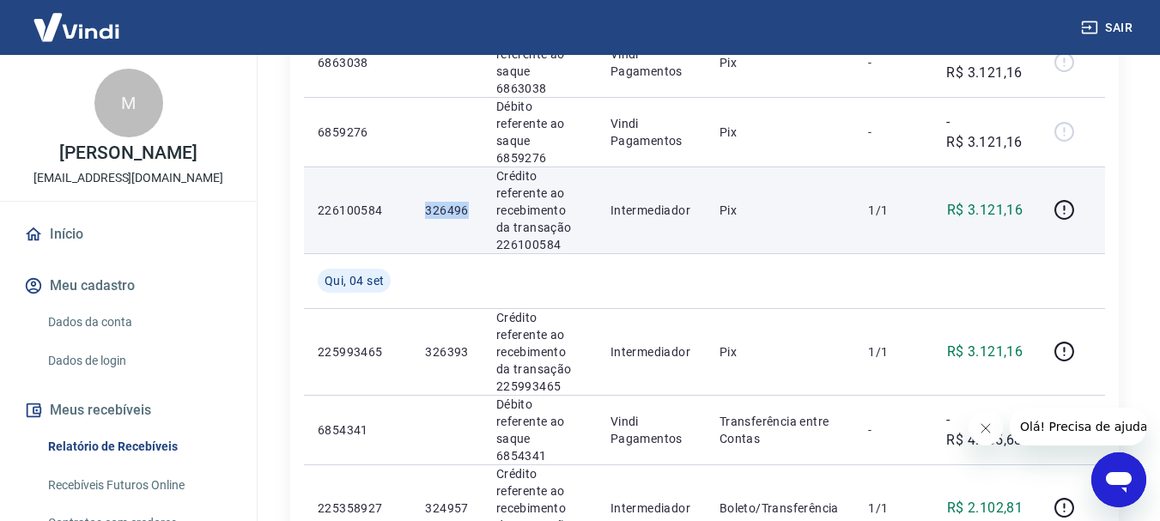
drag, startPoint x: 423, startPoint y: 172, endPoint x: 466, endPoint y: 173, distance: 43.0
click at [466, 173] on td "326496" at bounding box center [446, 210] width 70 height 87
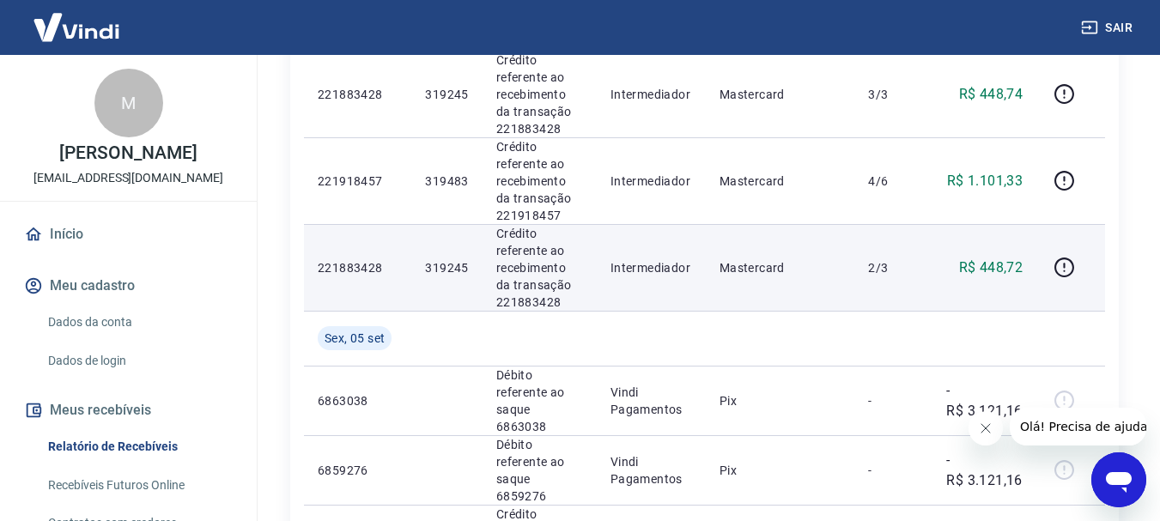
scroll to position [784, 0]
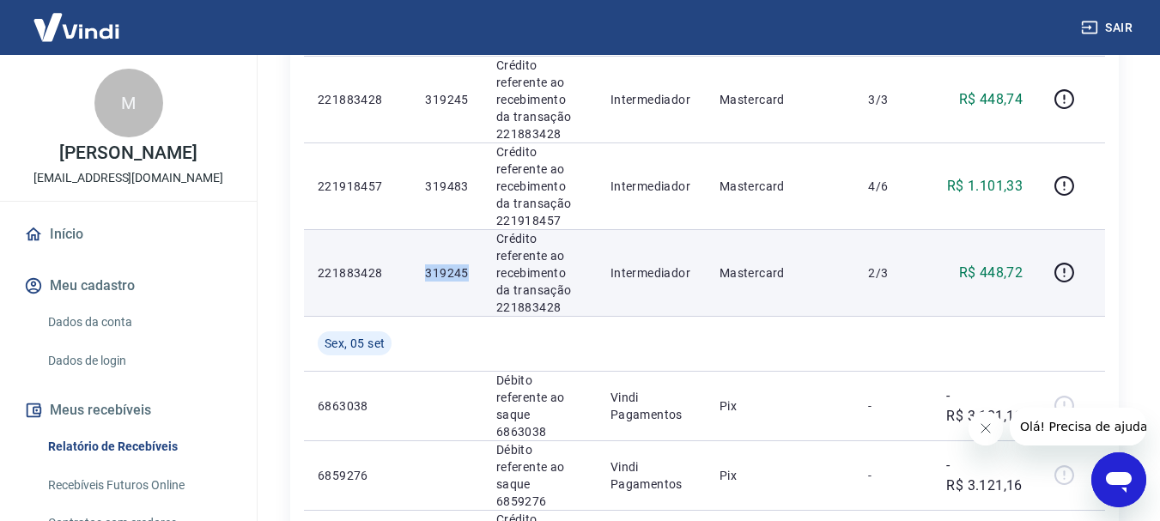
drag, startPoint x: 442, startPoint y: 275, endPoint x: 469, endPoint y: 276, distance: 26.7
click at [469, 276] on td "319245" at bounding box center [446, 272] width 70 height 87
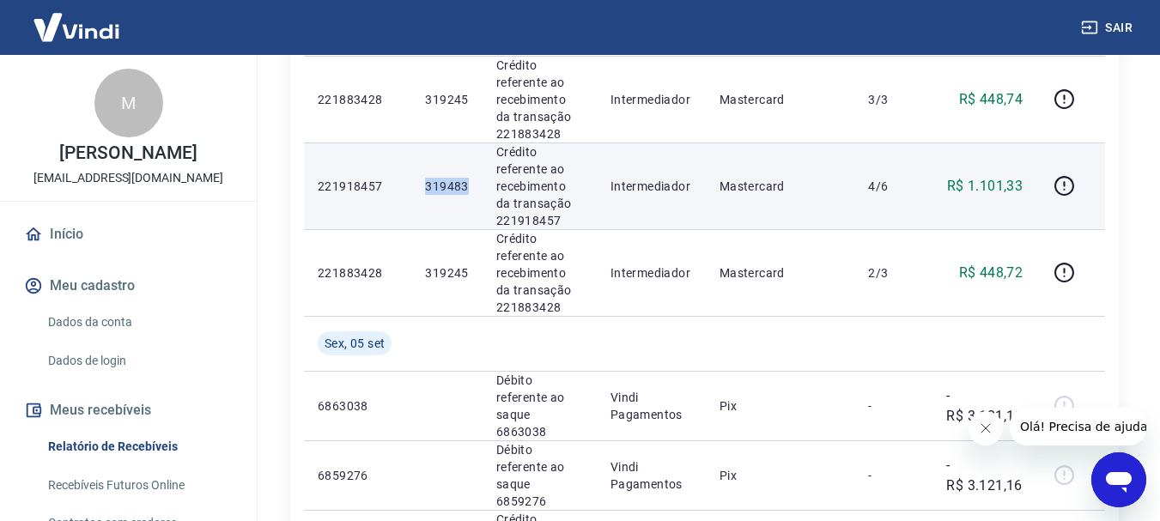
drag, startPoint x: 421, startPoint y: 191, endPoint x: 469, endPoint y: 190, distance: 47.2
click at [469, 190] on td "319483" at bounding box center [446, 185] width 70 height 87
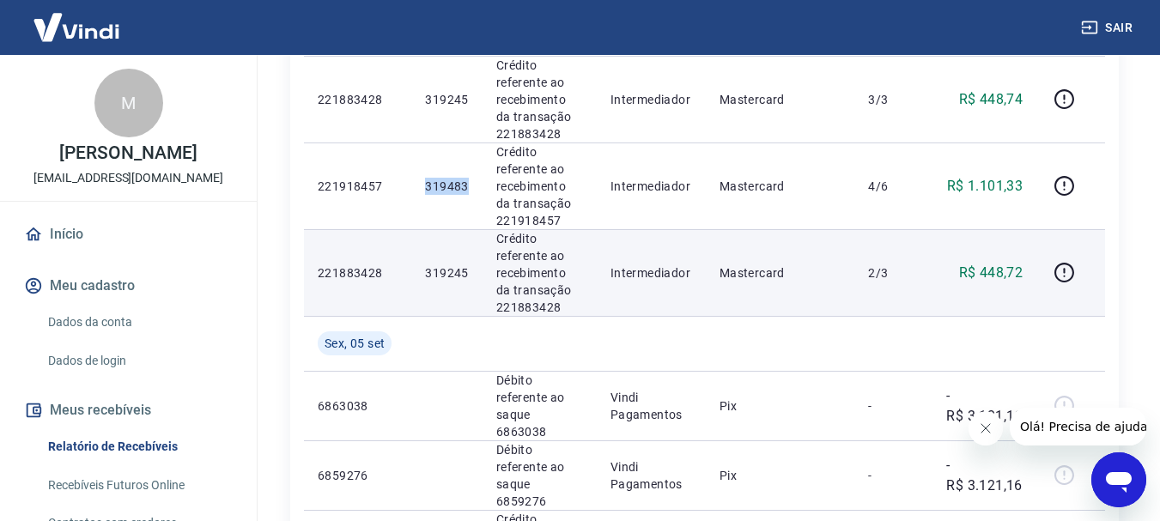
scroll to position [698, 0]
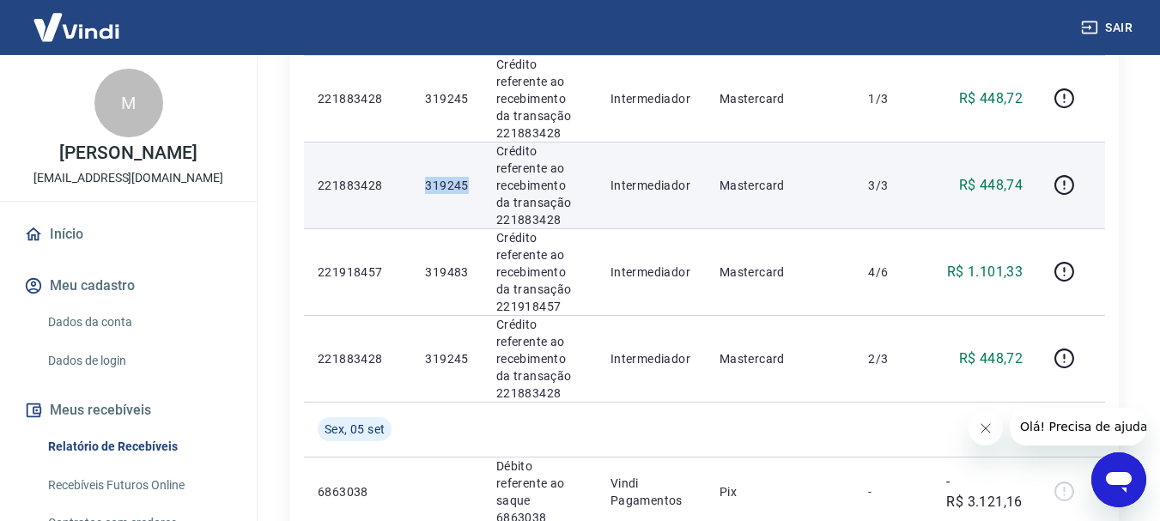
drag, startPoint x: 426, startPoint y: 182, endPoint x: 469, endPoint y: 185, distance: 43.0
click at [468, 185] on p "319245" at bounding box center [446, 185] width 43 height 17
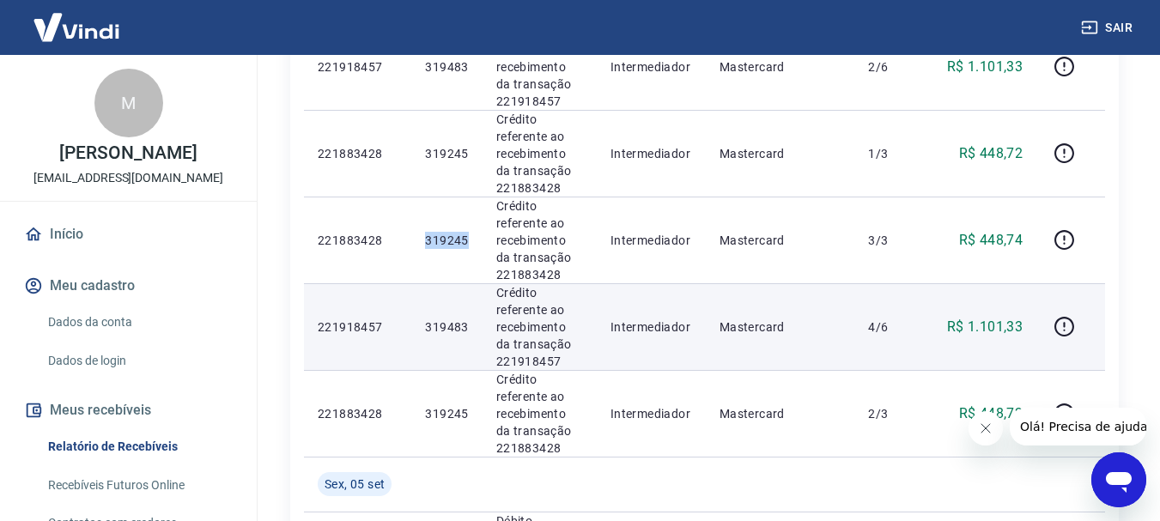
scroll to position [612, 0]
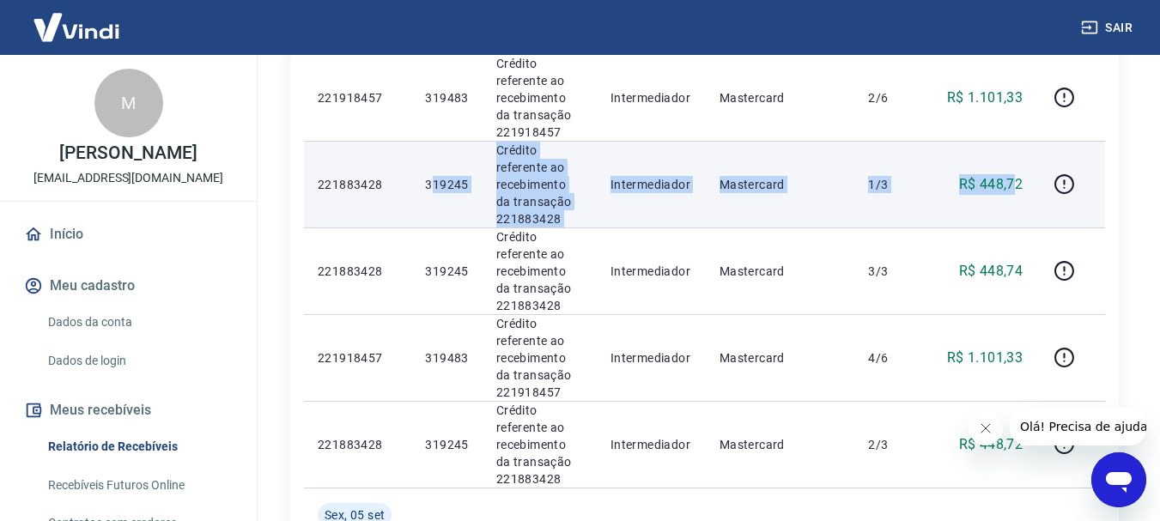
drag, startPoint x: 435, startPoint y: 191, endPoint x: 1018, endPoint y: 171, distance: 583.2
click at [1018, 171] on tr "221883428 319245 Crédito referente ao recebimento da transação 221883428 Interm…" at bounding box center [704, 184] width 801 height 87
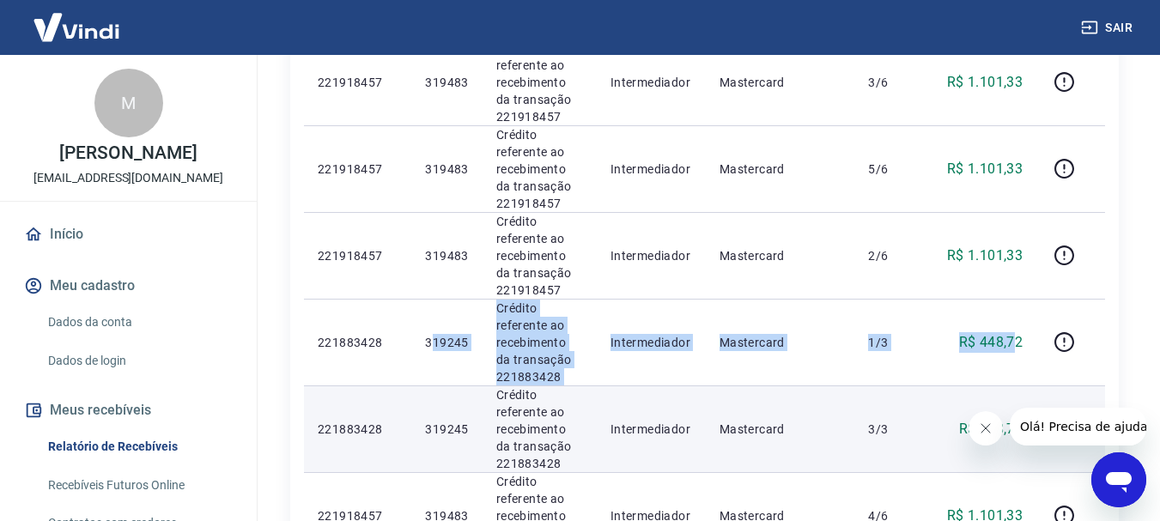
scroll to position [440, 0]
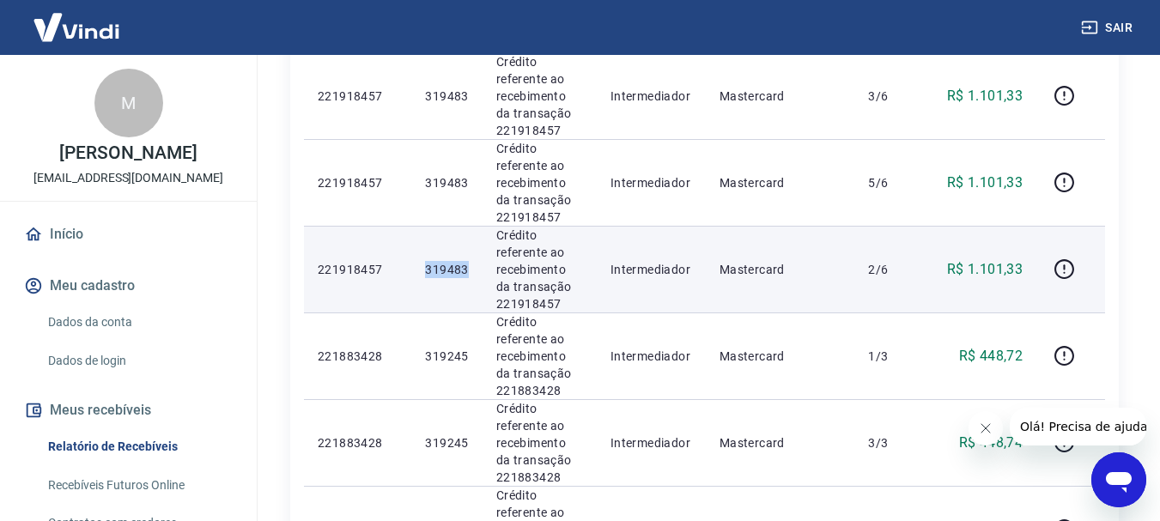
drag, startPoint x: 421, startPoint y: 265, endPoint x: 471, endPoint y: 265, distance: 49.8
click at [471, 265] on td "319483" at bounding box center [446, 269] width 70 height 87
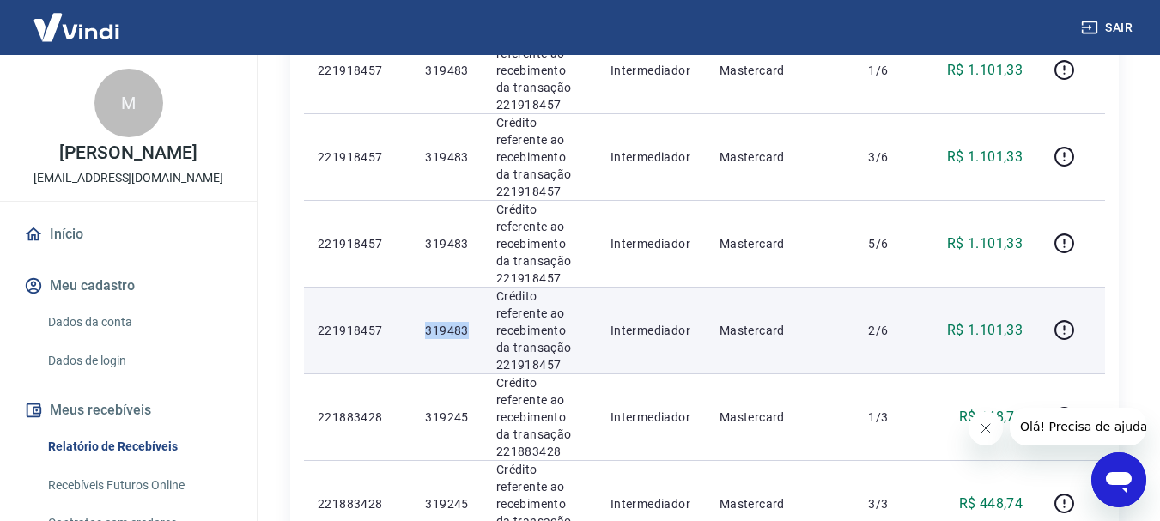
scroll to position [354, 0]
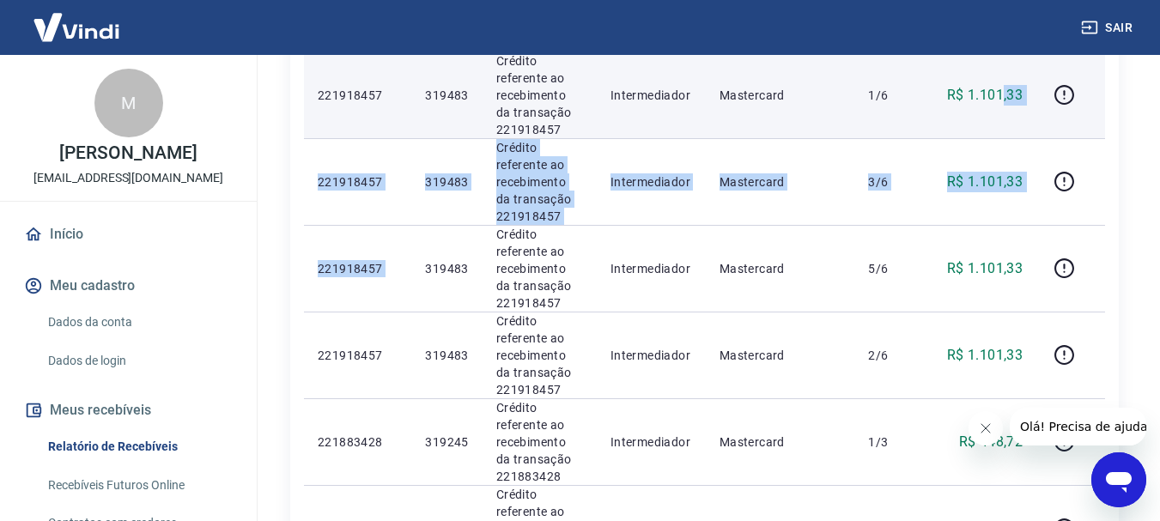
drag, startPoint x: 418, startPoint y: 274, endPoint x: 1001, endPoint y: 91, distance: 610.8
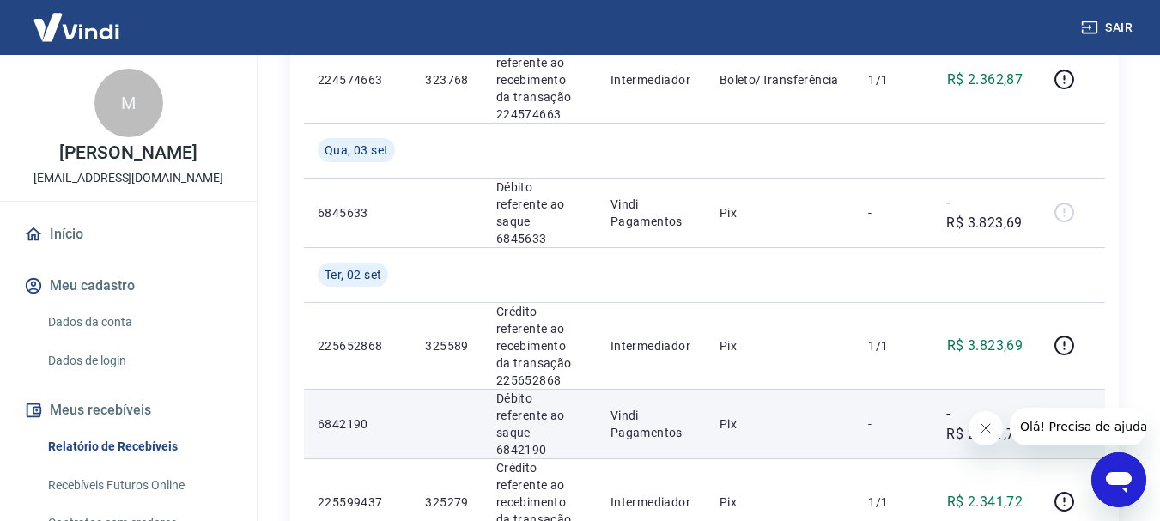
scroll to position [1985, 0]
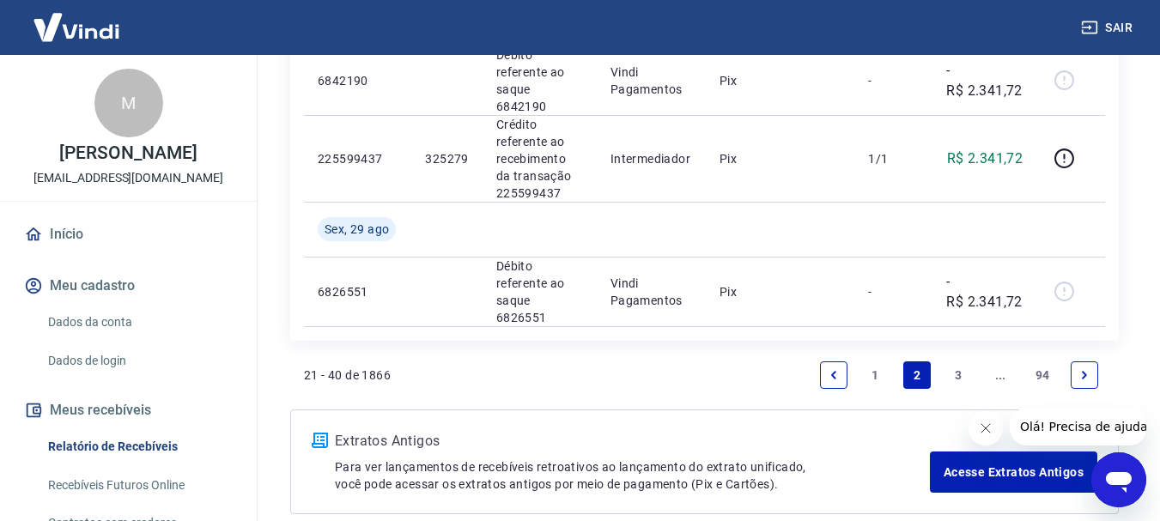
click at [875, 361] on link "1" at bounding box center [875, 374] width 27 height 27
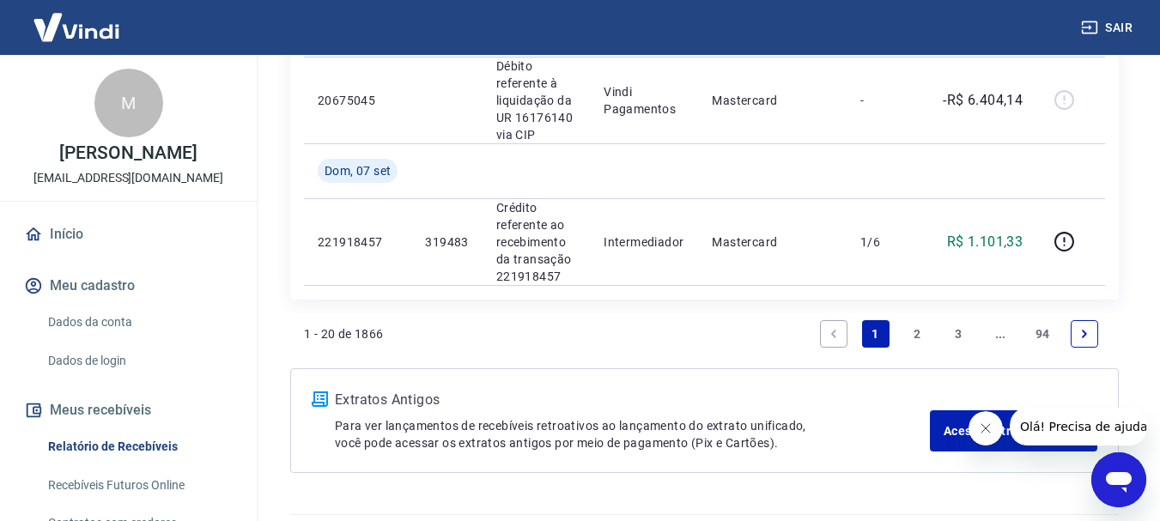
scroll to position [2217, 0]
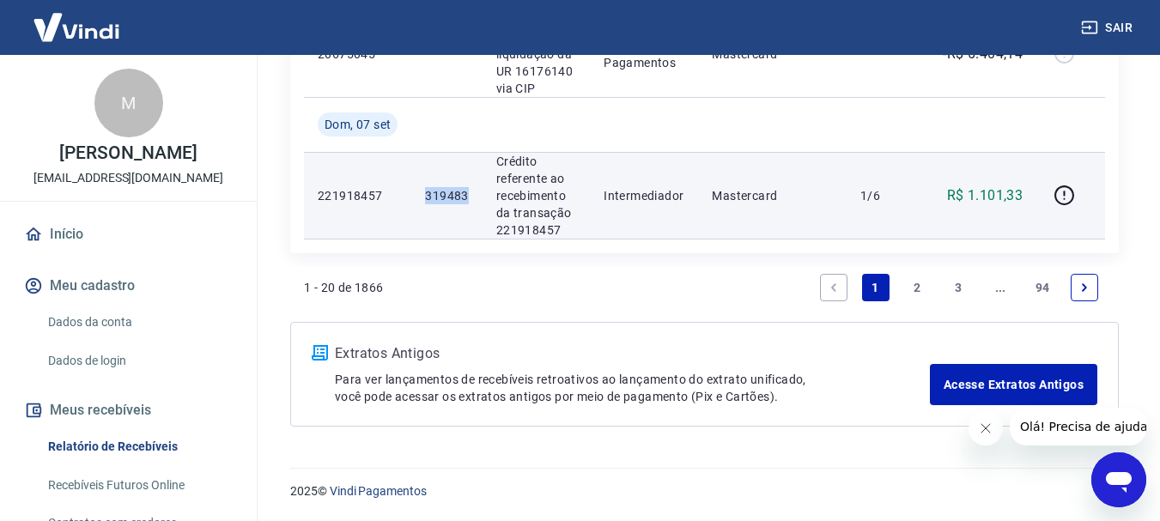
drag, startPoint x: 423, startPoint y: 195, endPoint x: 467, endPoint y: 191, distance: 43.9
click at [467, 191] on td "319483" at bounding box center [446, 195] width 70 height 87
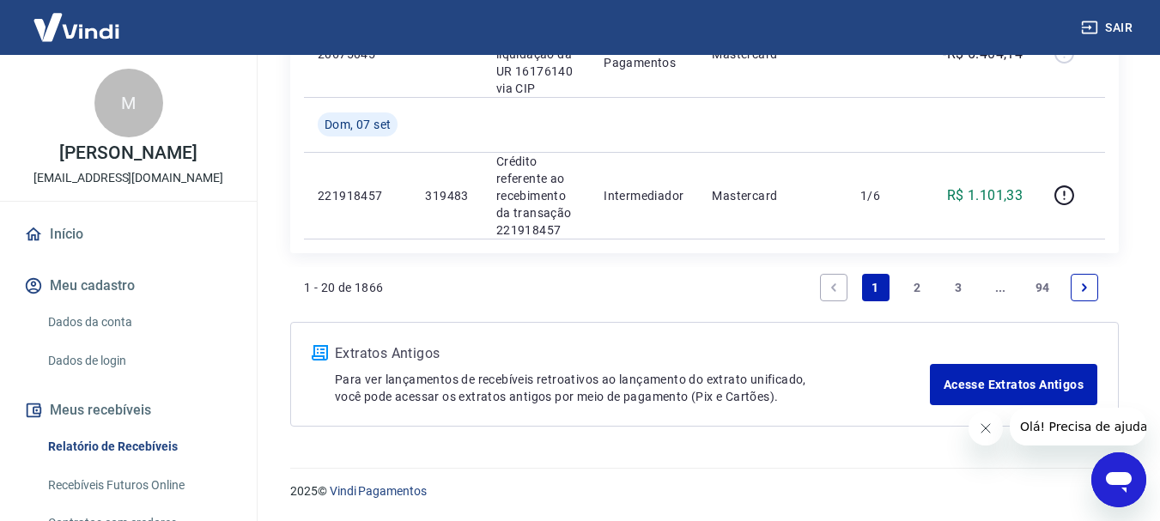
click at [924, 290] on link "2" at bounding box center [916, 287] width 27 height 27
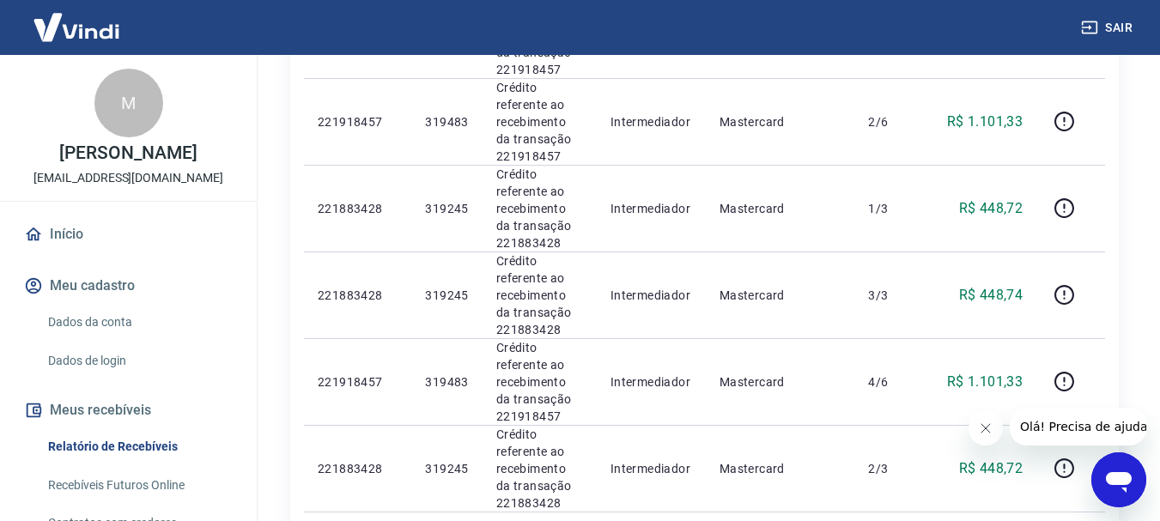
scroll to position [601, 0]
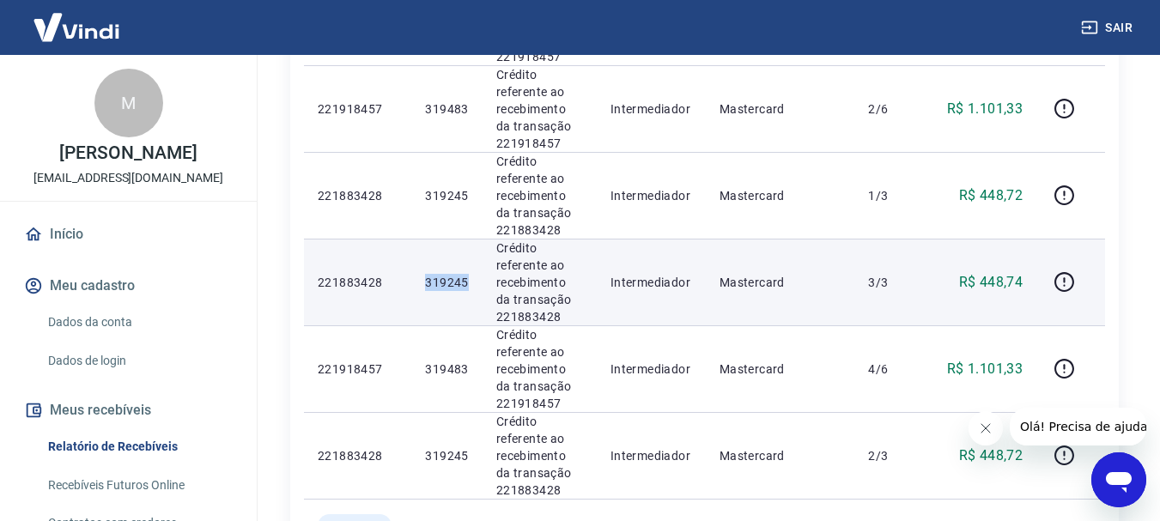
drag, startPoint x: 427, startPoint y: 277, endPoint x: 470, endPoint y: 274, distance: 43.1
click at [470, 274] on td "319245" at bounding box center [446, 282] width 70 height 87
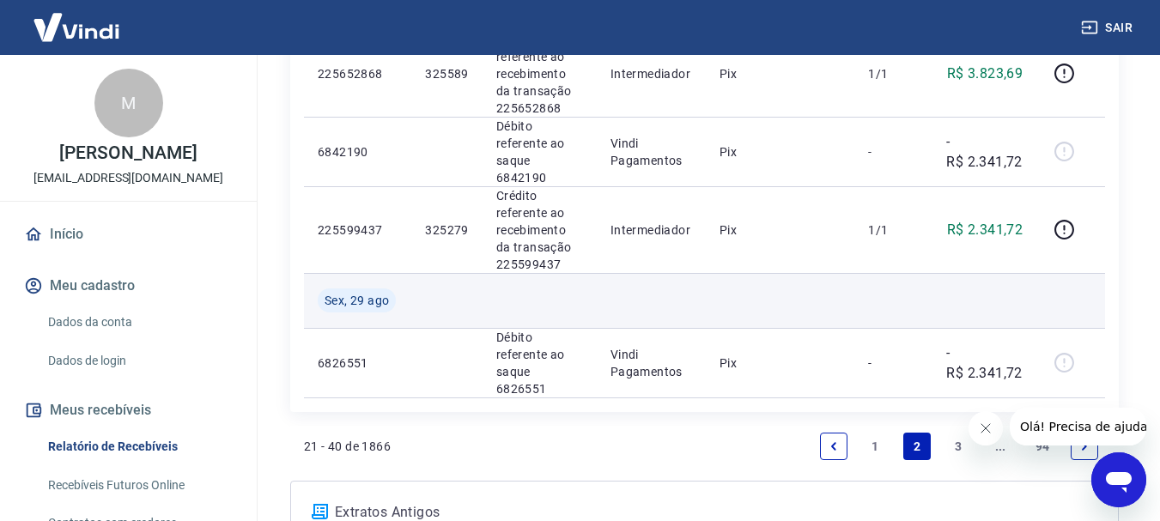
scroll to position [1985, 0]
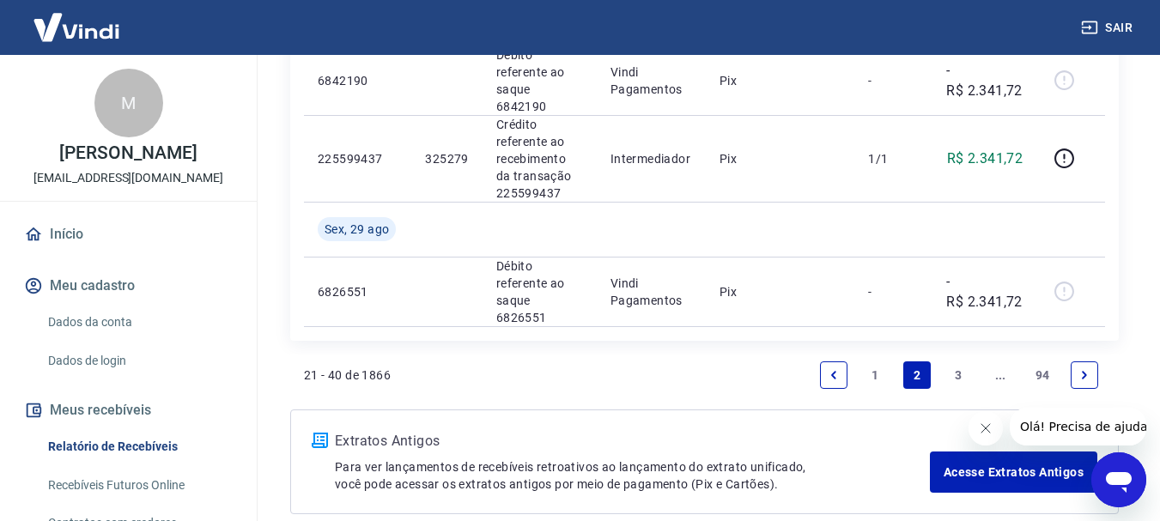
click at [875, 361] on link "1" at bounding box center [875, 374] width 27 height 27
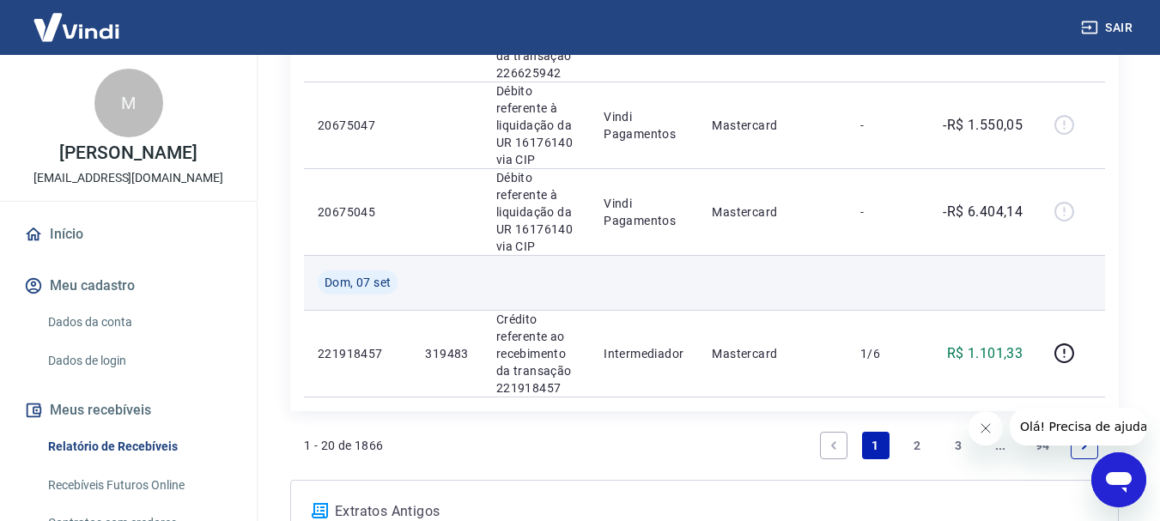
scroll to position [2060, 0]
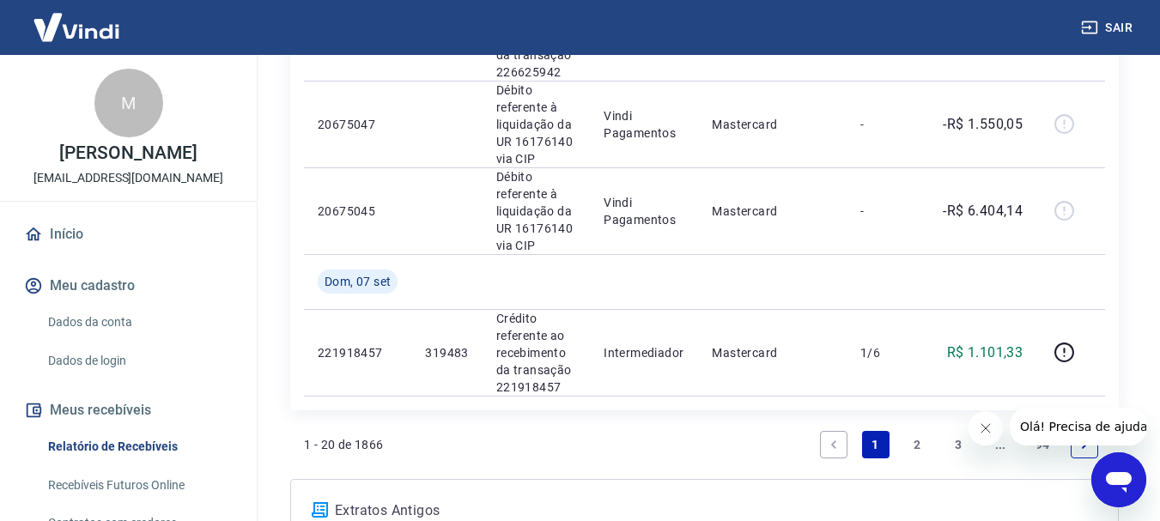
click at [916, 439] on link "2" at bounding box center [916, 444] width 27 height 27
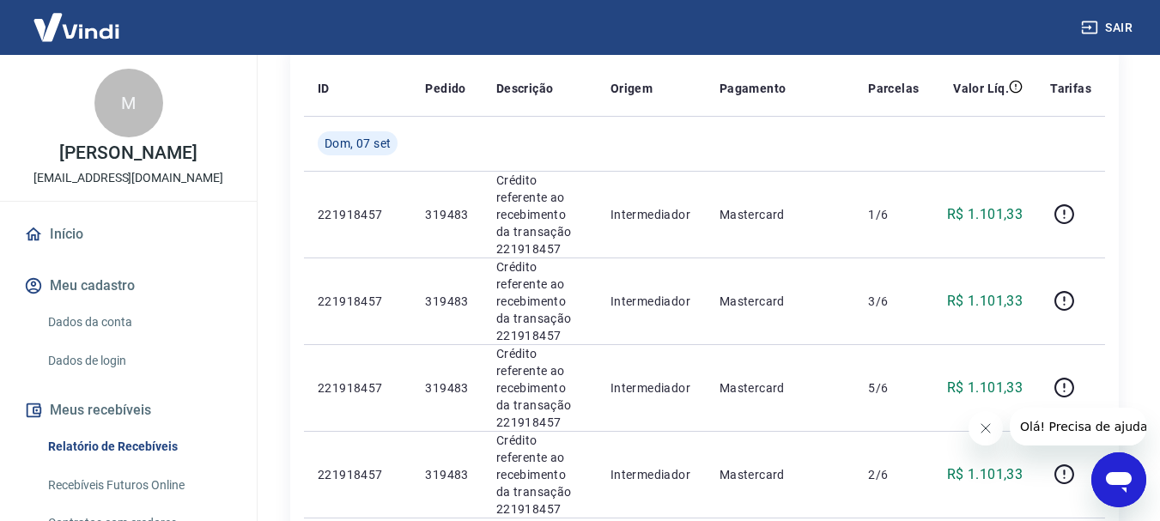
scroll to position [257, 0]
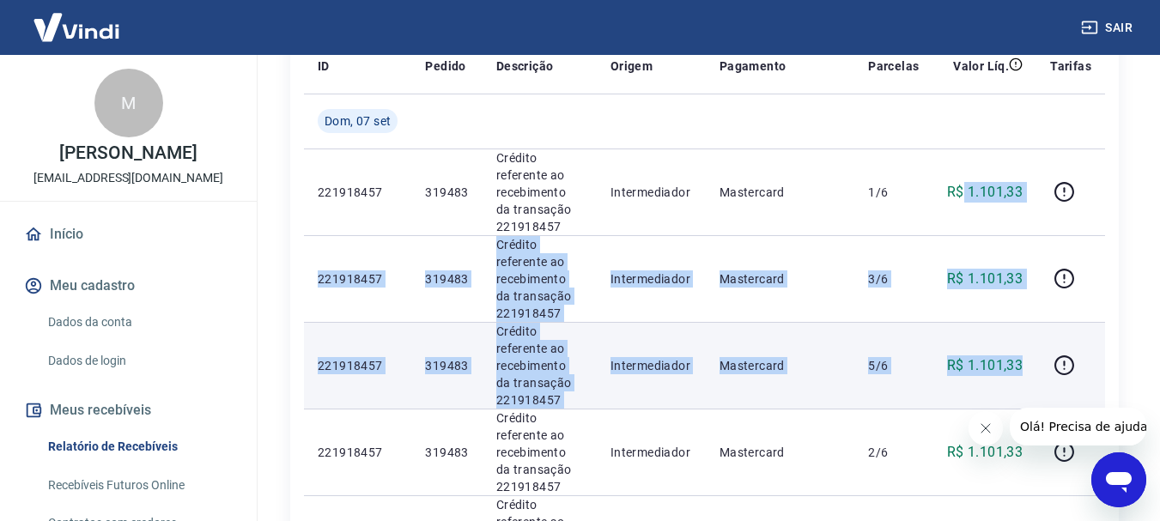
drag, startPoint x: 966, startPoint y: 185, endPoint x: 1027, endPoint y: 346, distance: 172.8
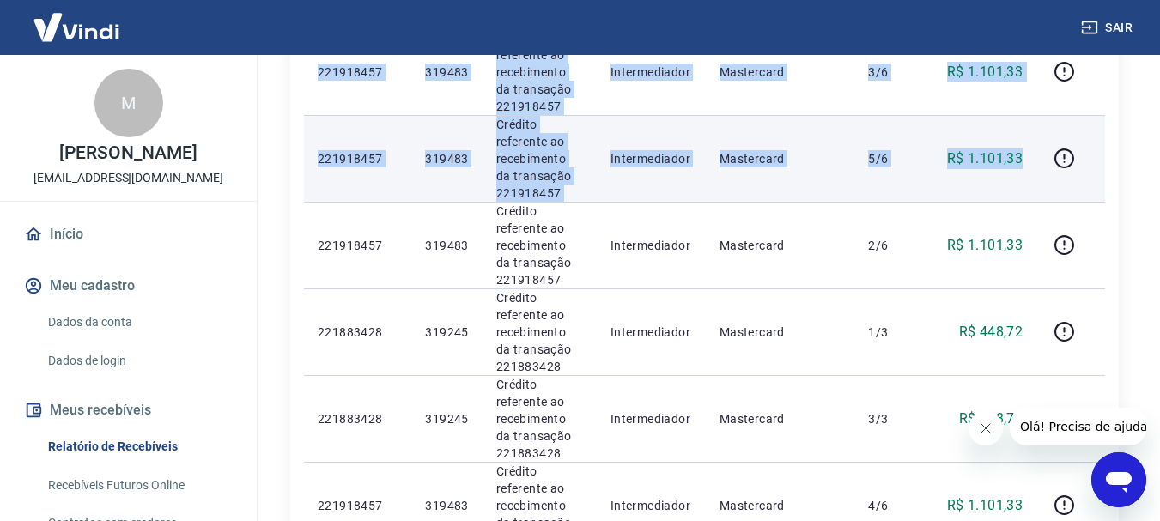
scroll to position [515, 0]
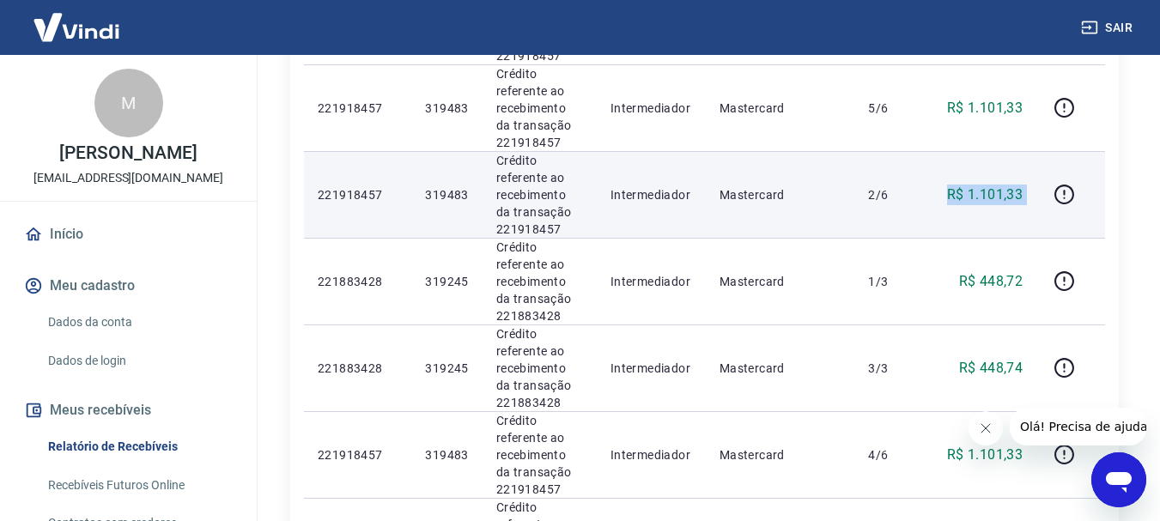
drag, startPoint x: 952, startPoint y: 192, endPoint x: 1043, endPoint y: 203, distance: 91.6
click at [1043, 203] on tr "221918457 319483 Crédito referente ao recebimento da transação 221918457 Interm…" at bounding box center [704, 194] width 801 height 87
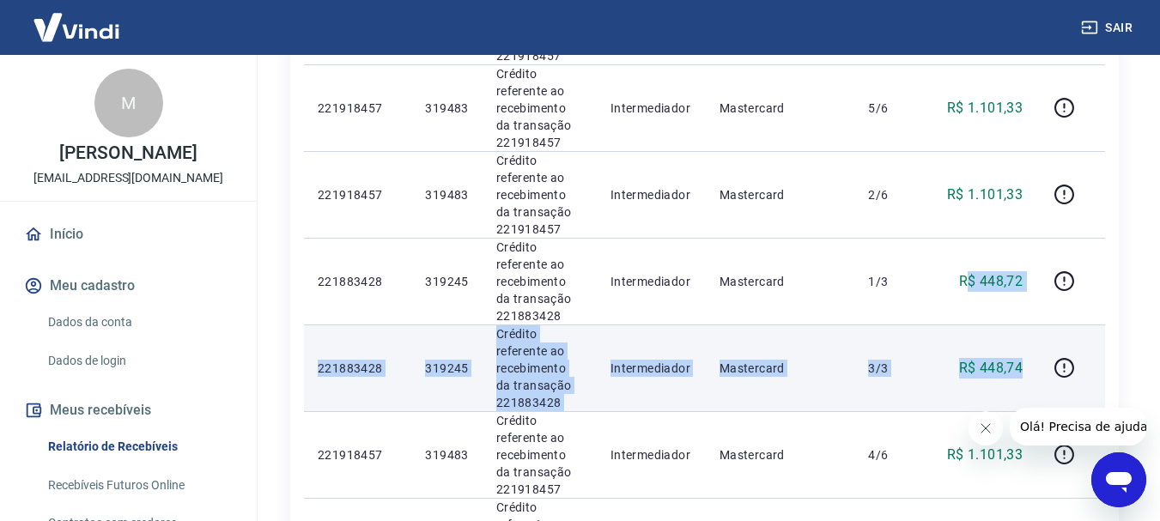
drag, startPoint x: 973, startPoint y: 271, endPoint x: 1031, endPoint y: 370, distance: 114.2
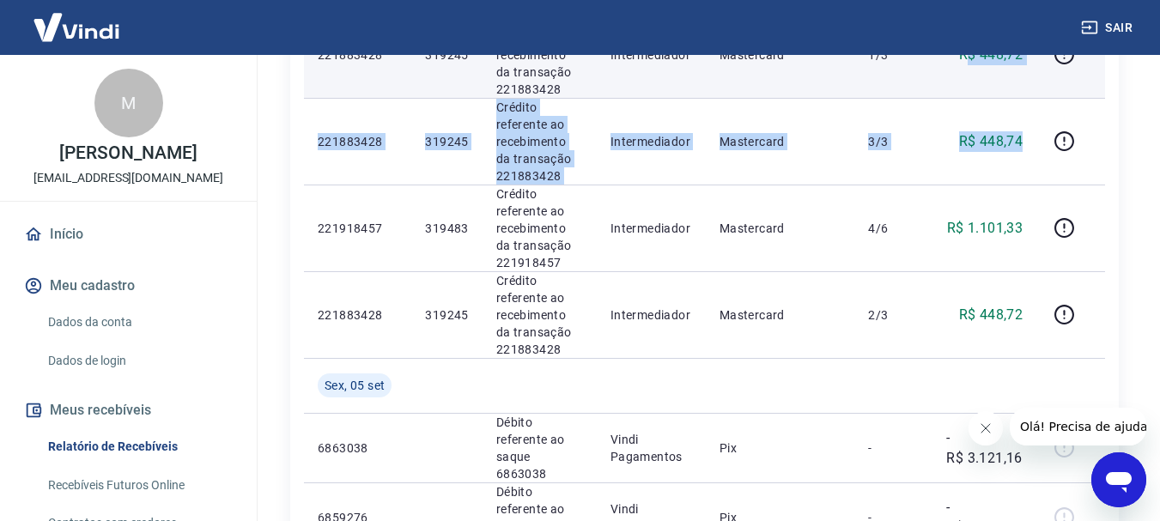
scroll to position [772, 0]
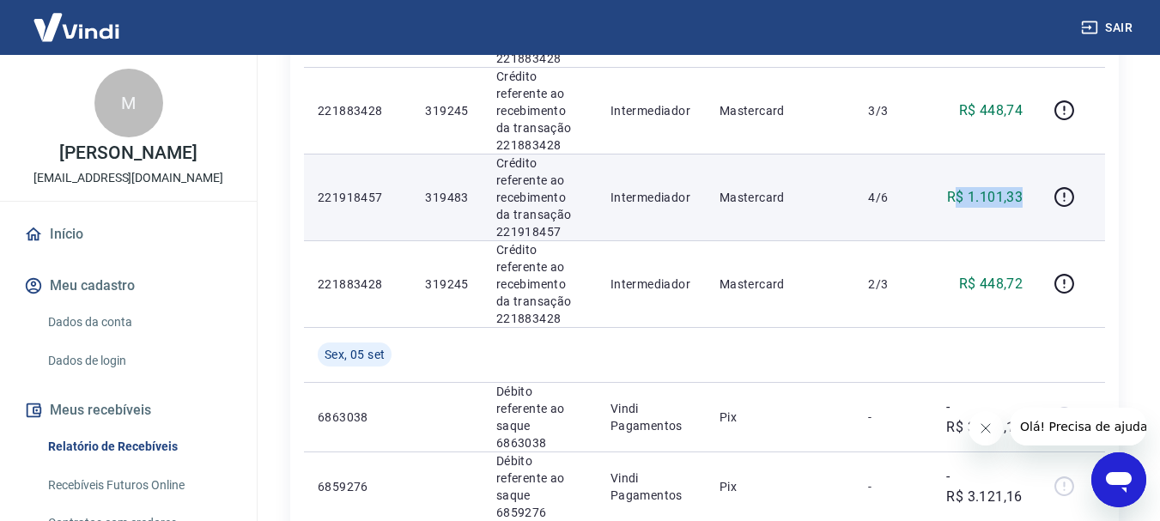
drag, startPoint x: 955, startPoint y: 204, endPoint x: 1022, endPoint y: 203, distance: 67.0
click at [1022, 203] on p "R$ 1.101,33" at bounding box center [985, 197] width 76 height 21
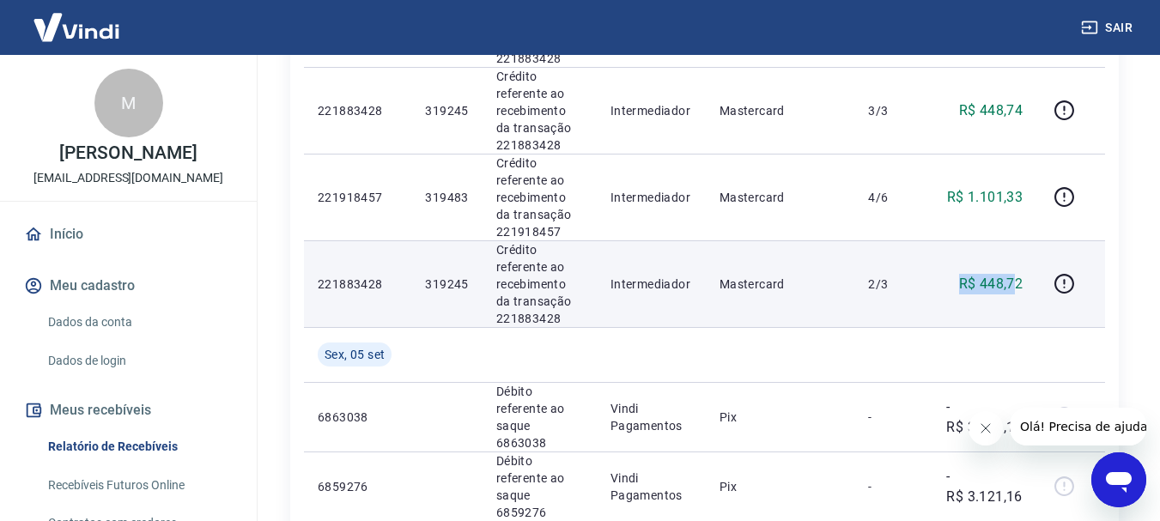
drag, startPoint x: 963, startPoint y: 285, endPoint x: 1018, endPoint y: 289, distance: 55.1
click at [1018, 289] on div "R$ 448,72" at bounding box center [984, 284] width 76 height 21
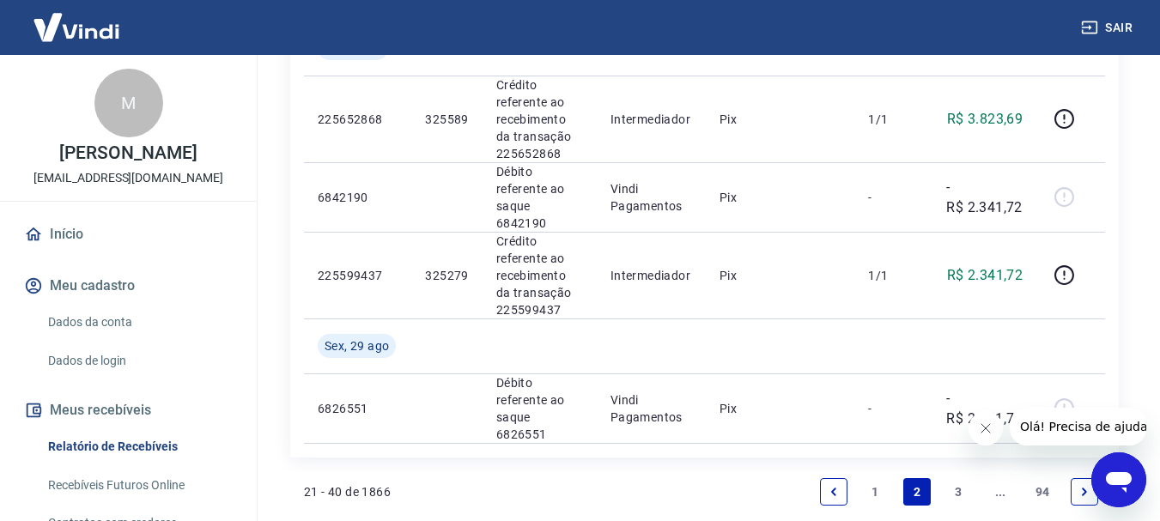
scroll to position [1985, 0]
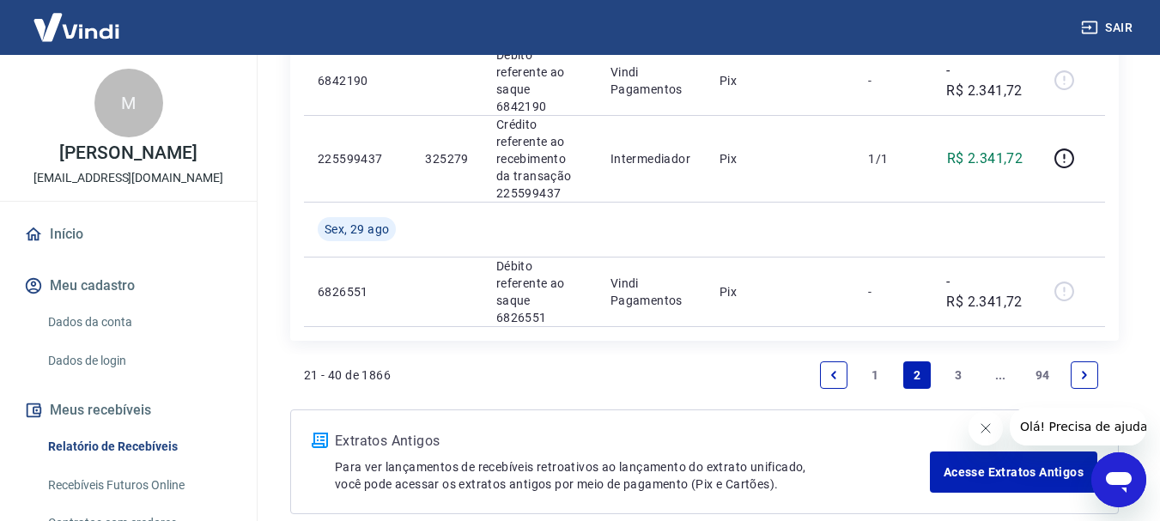
click at [875, 361] on link "1" at bounding box center [875, 374] width 27 height 27
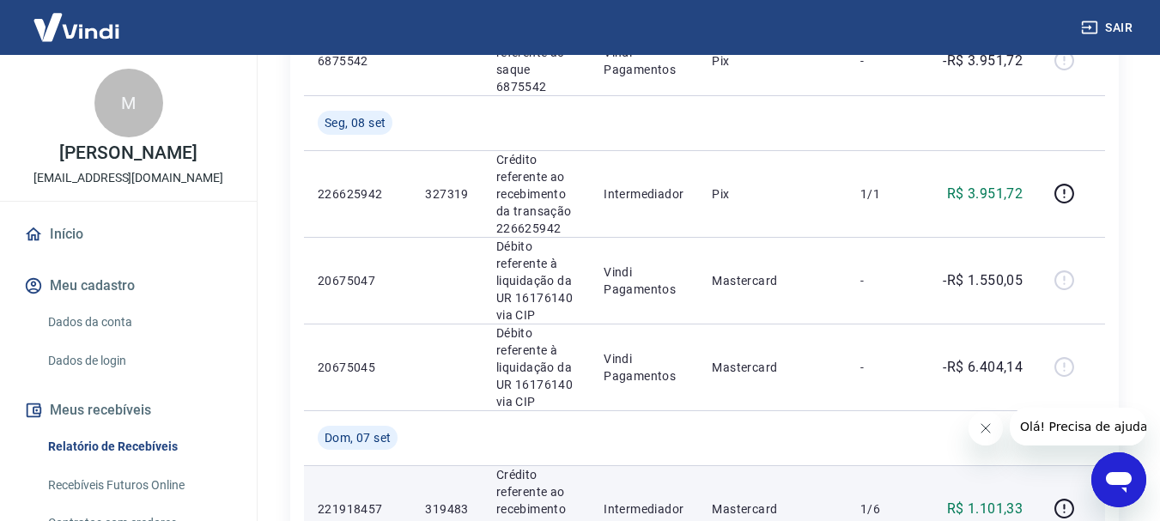
scroll to position [1874, 0]
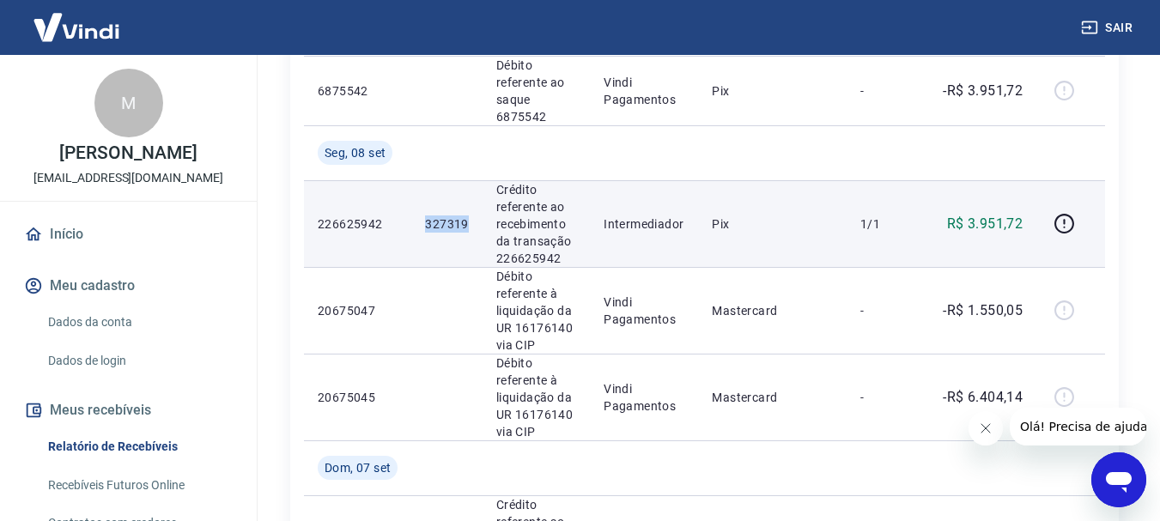
drag, startPoint x: 427, startPoint y: 224, endPoint x: 470, endPoint y: 223, distance: 42.1
click at [470, 223] on td "327319" at bounding box center [446, 223] width 70 height 87
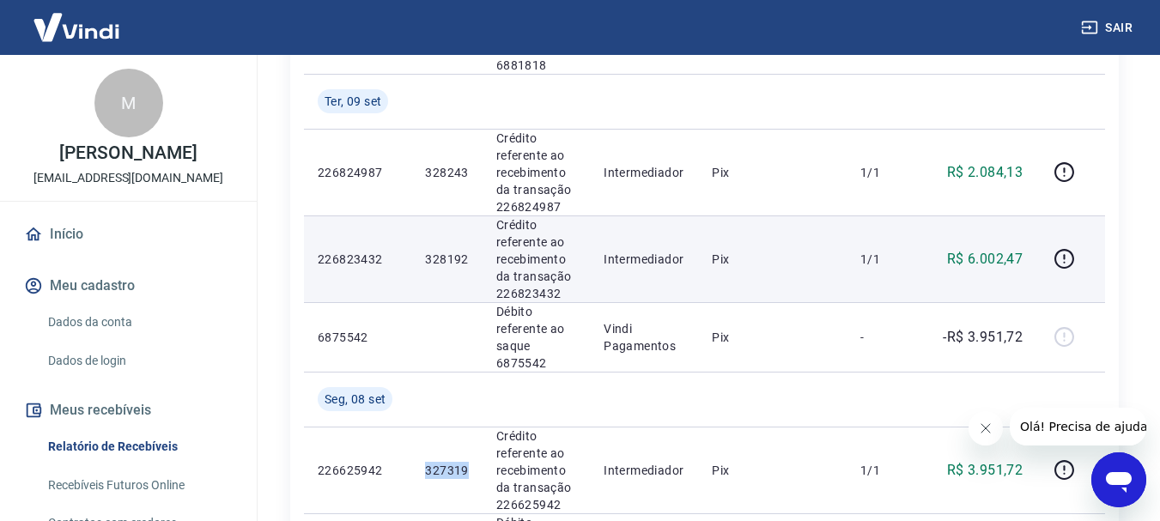
scroll to position [1616, 0]
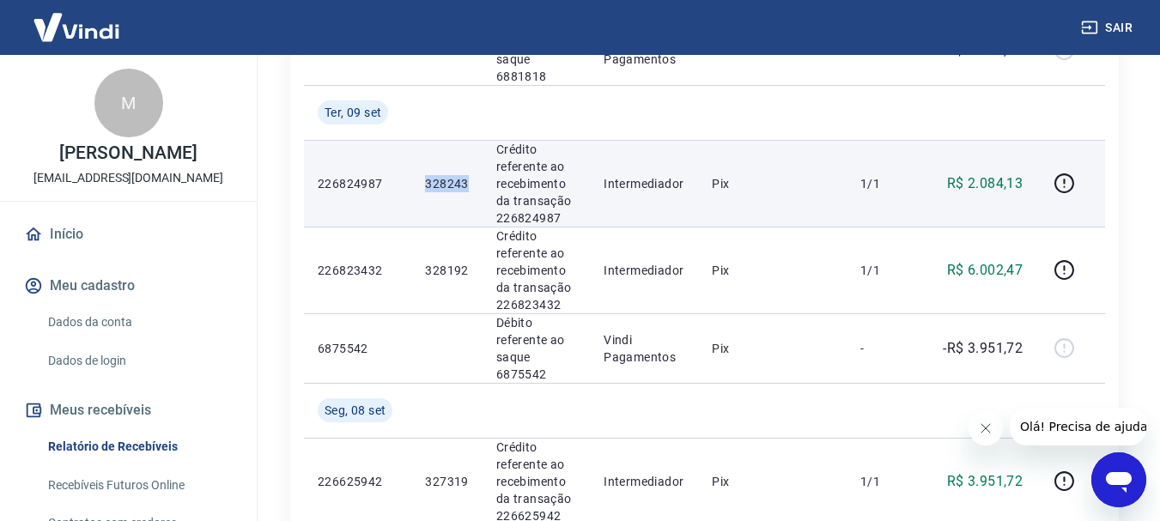
drag, startPoint x: 421, startPoint y: 176, endPoint x: 470, endPoint y: 186, distance: 49.2
click at [470, 186] on td "328243" at bounding box center [446, 183] width 70 height 87
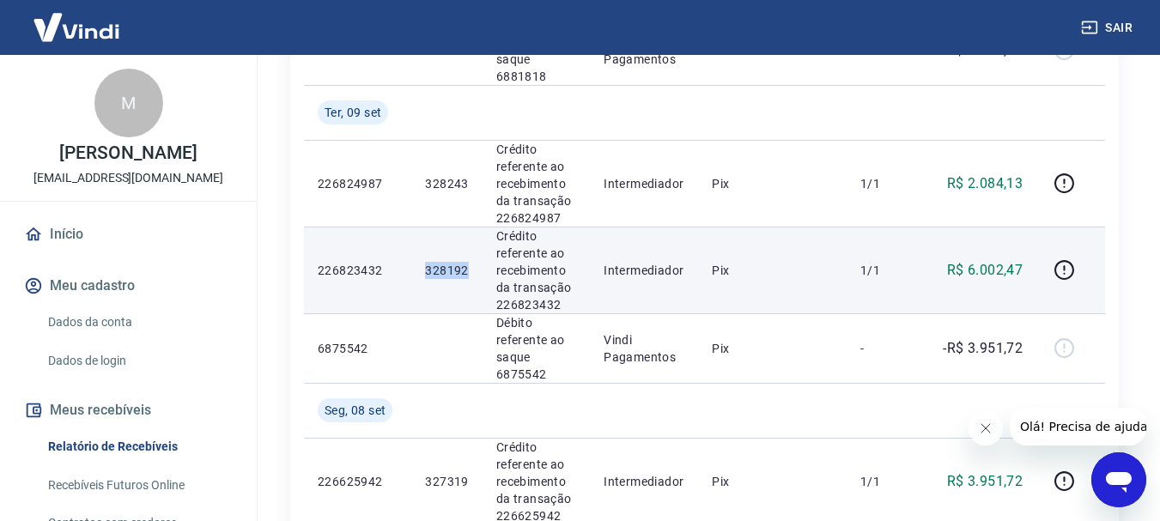
drag, startPoint x: 428, startPoint y: 264, endPoint x: 467, endPoint y: 266, distance: 38.7
click at [467, 266] on p "328192" at bounding box center [446, 270] width 43 height 17
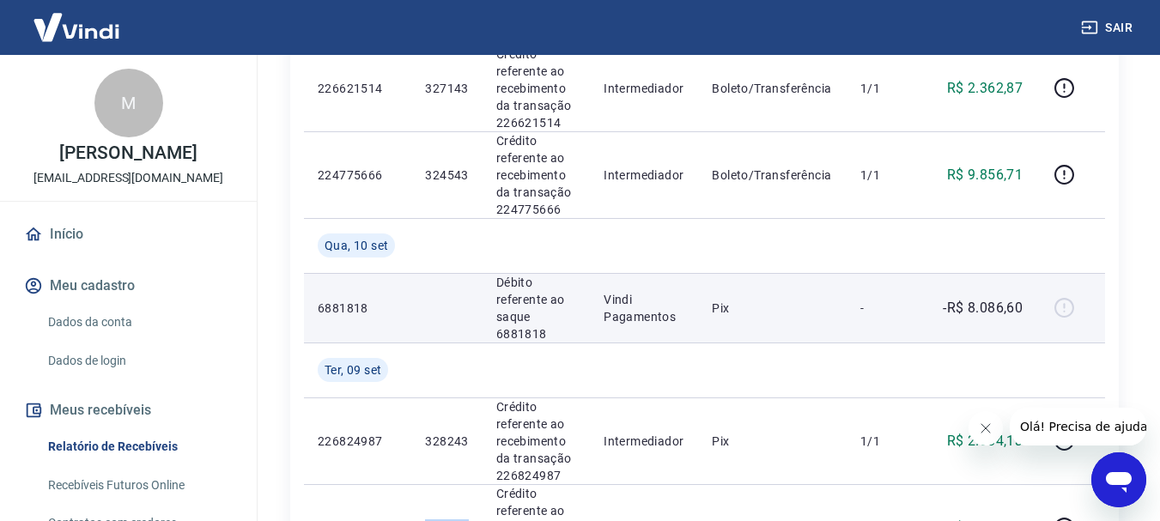
scroll to position [1273, 0]
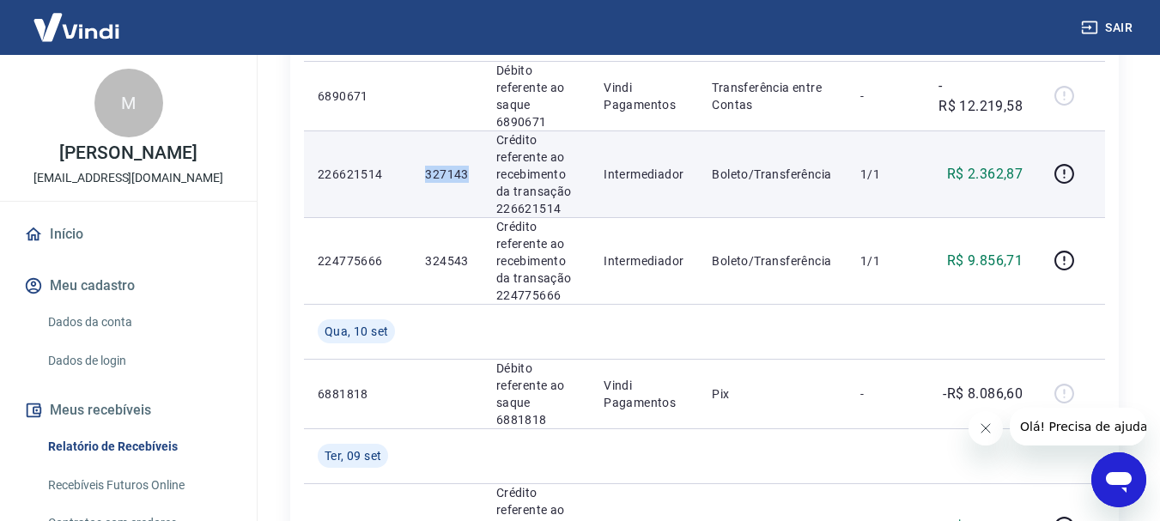
drag, startPoint x: 421, startPoint y: 170, endPoint x: 470, endPoint y: 170, distance: 48.9
click at [470, 170] on td "327143" at bounding box center [446, 173] width 70 height 87
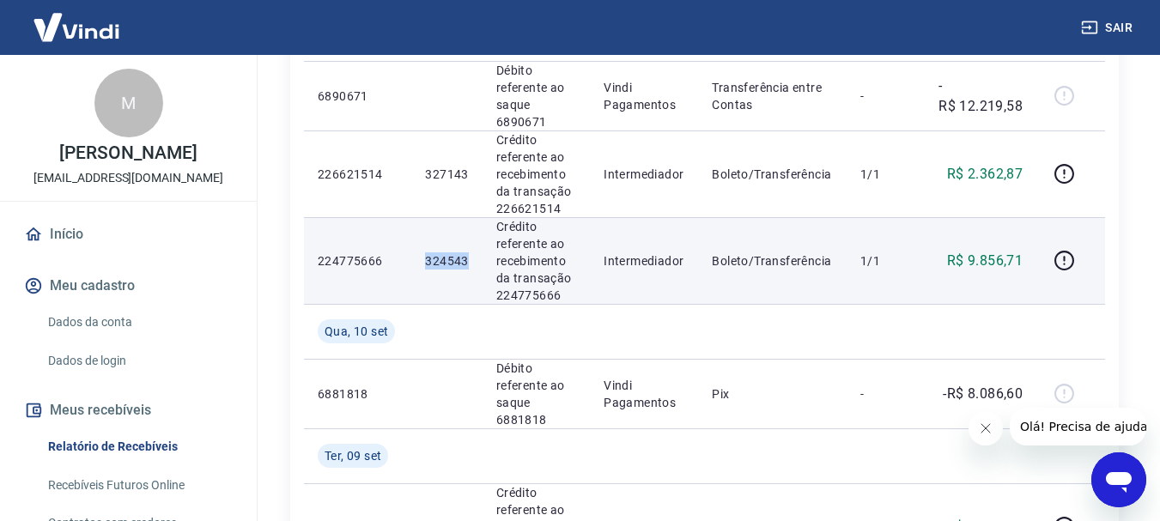
drag, startPoint x: 451, startPoint y: 260, endPoint x: 471, endPoint y: 259, distance: 20.6
click at [471, 259] on td "324543" at bounding box center [446, 260] width 70 height 87
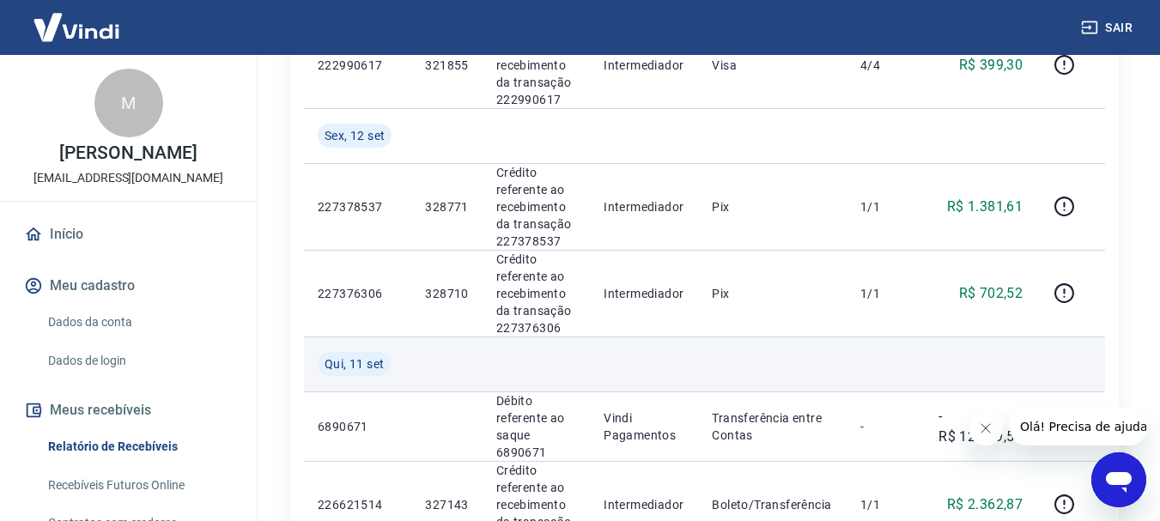
scroll to position [930, 0]
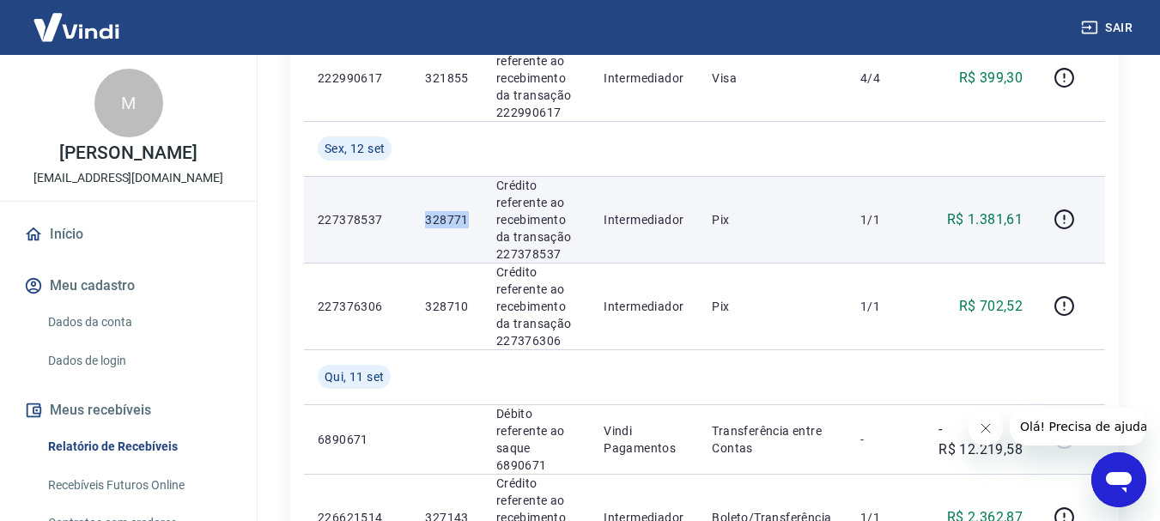
drag, startPoint x: 422, startPoint y: 216, endPoint x: 471, endPoint y: 221, distance: 49.1
click at [471, 221] on td "328771" at bounding box center [446, 219] width 70 height 87
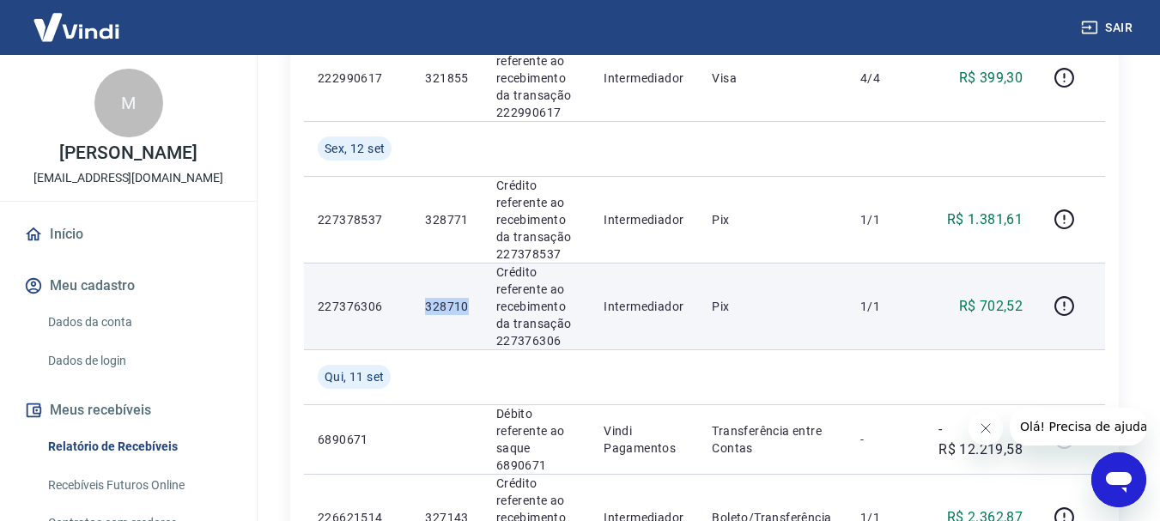
drag, startPoint x: 427, startPoint y: 299, endPoint x: 466, endPoint y: 305, distance: 39.9
click at [466, 305] on p "328710" at bounding box center [446, 306] width 43 height 17
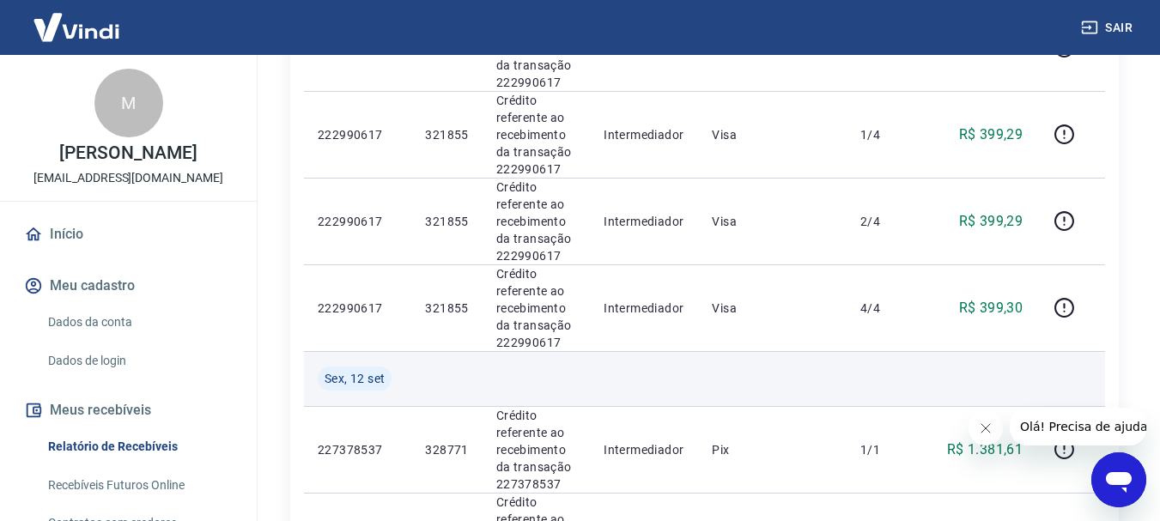
scroll to position [672, 0]
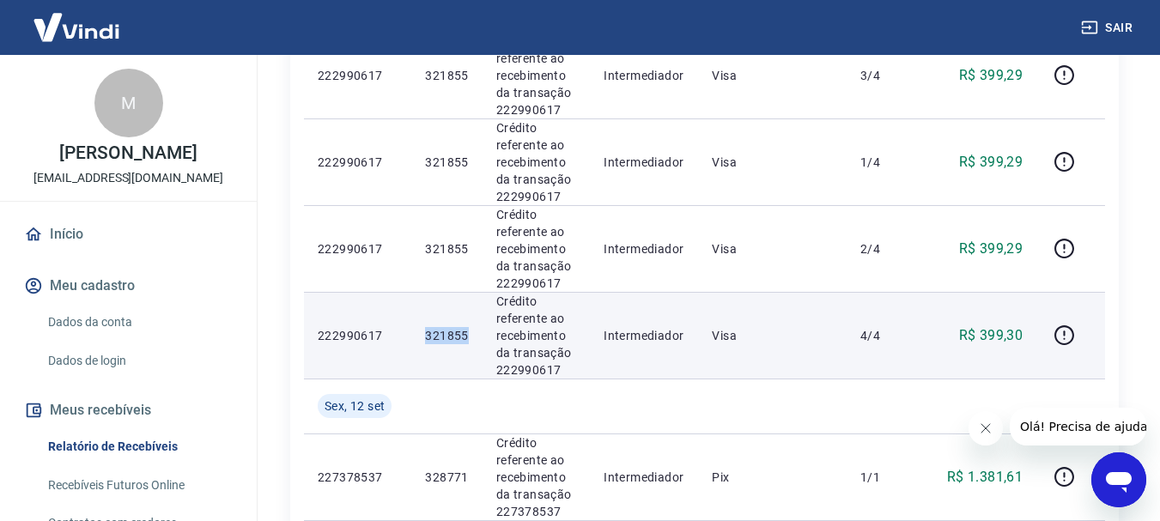
drag, startPoint x: 423, startPoint y: 334, endPoint x: 476, endPoint y: 329, distance: 53.5
click at [476, 329] on td "321855" at bounding box center [446, 335] width 70 height 87
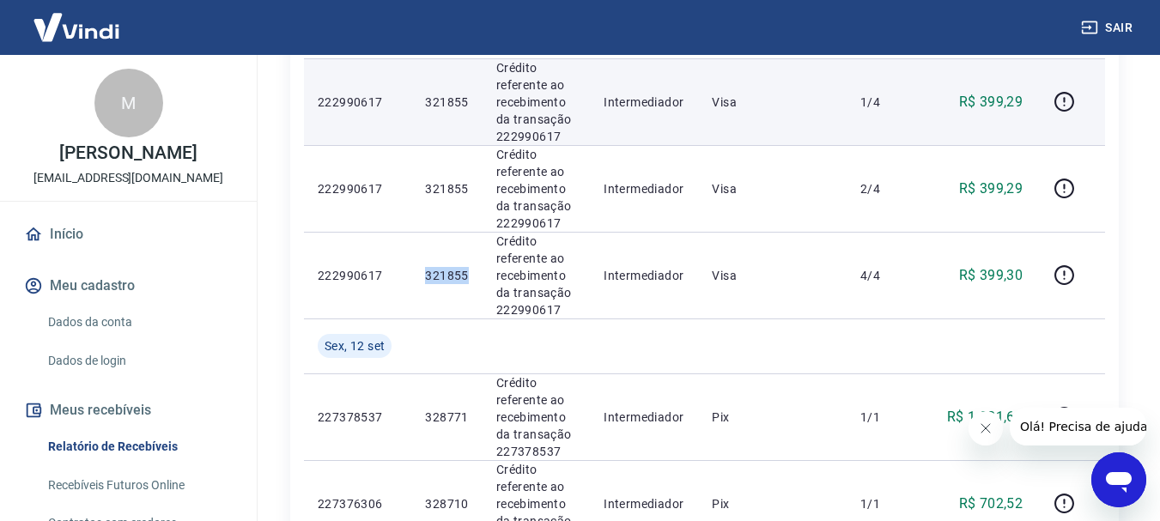
scroll to position [758, 0]
